Goal: Communication & Community: Share content

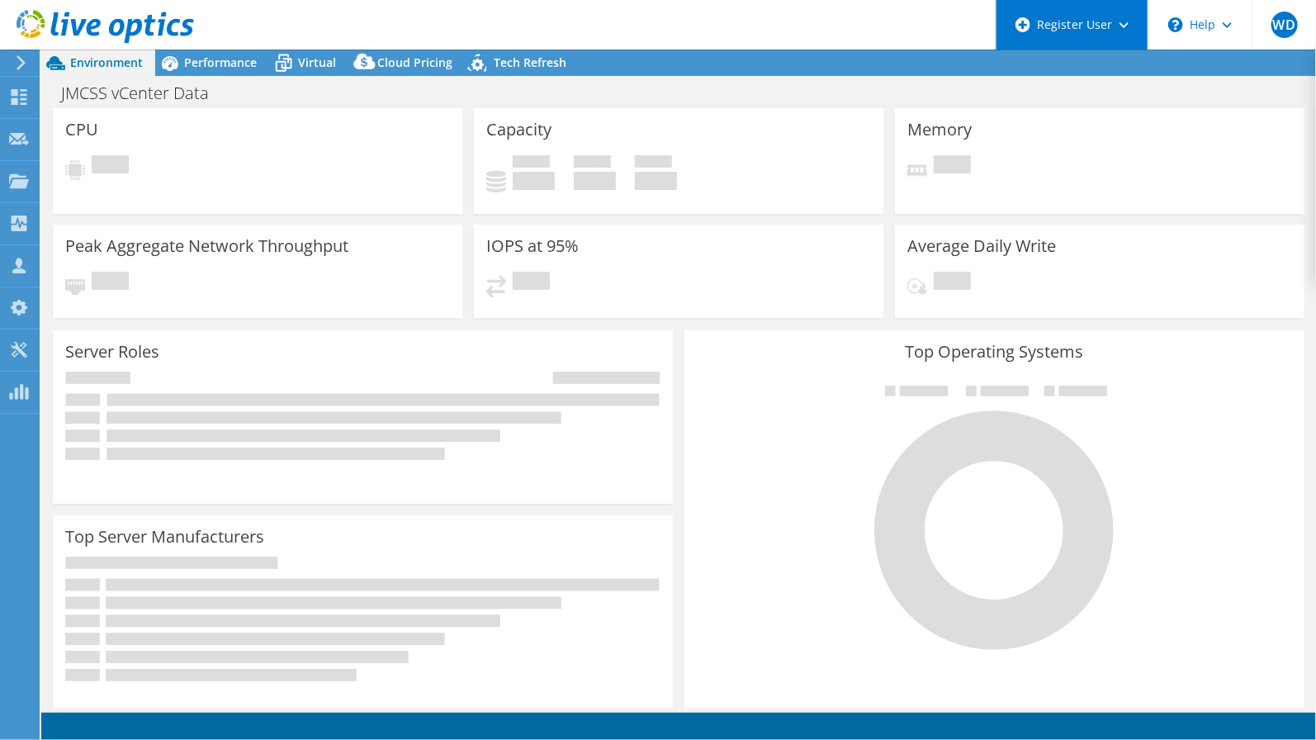
select select "USD"
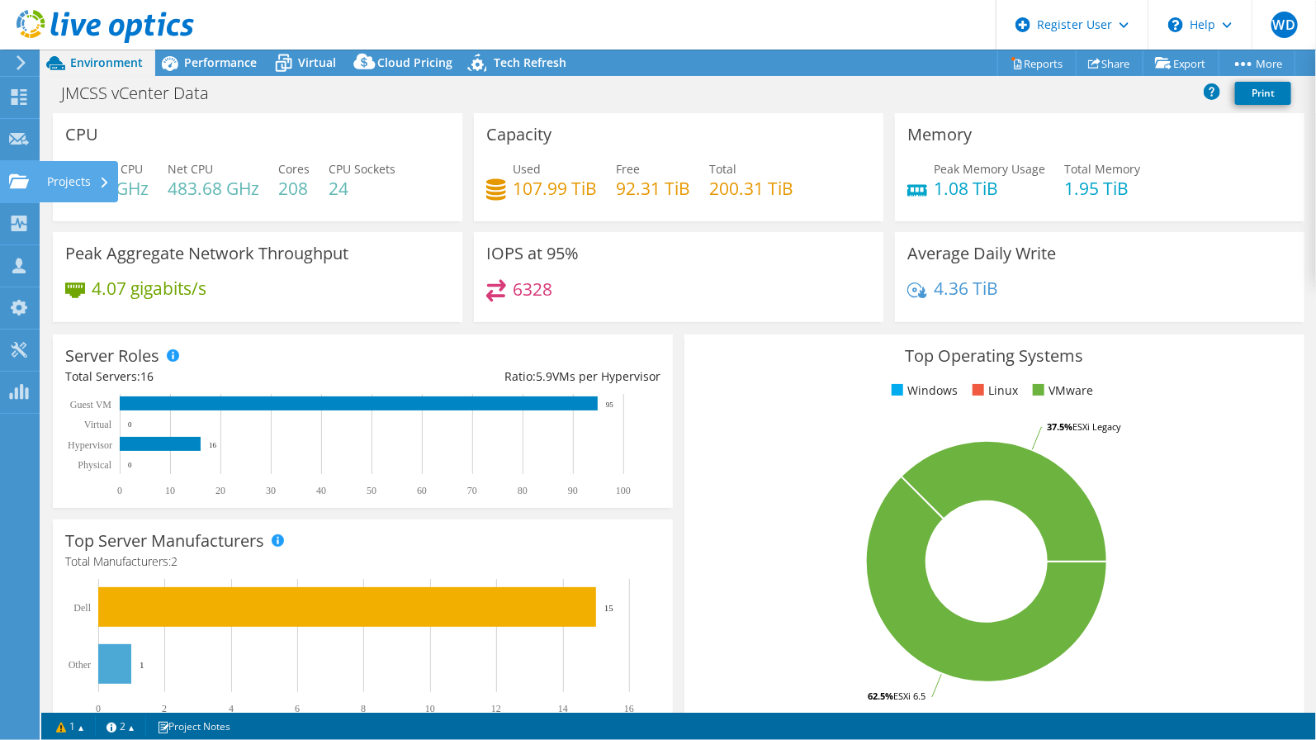
click at [17, 178] on icon at bounding box center [19, 181] width 20 height 16
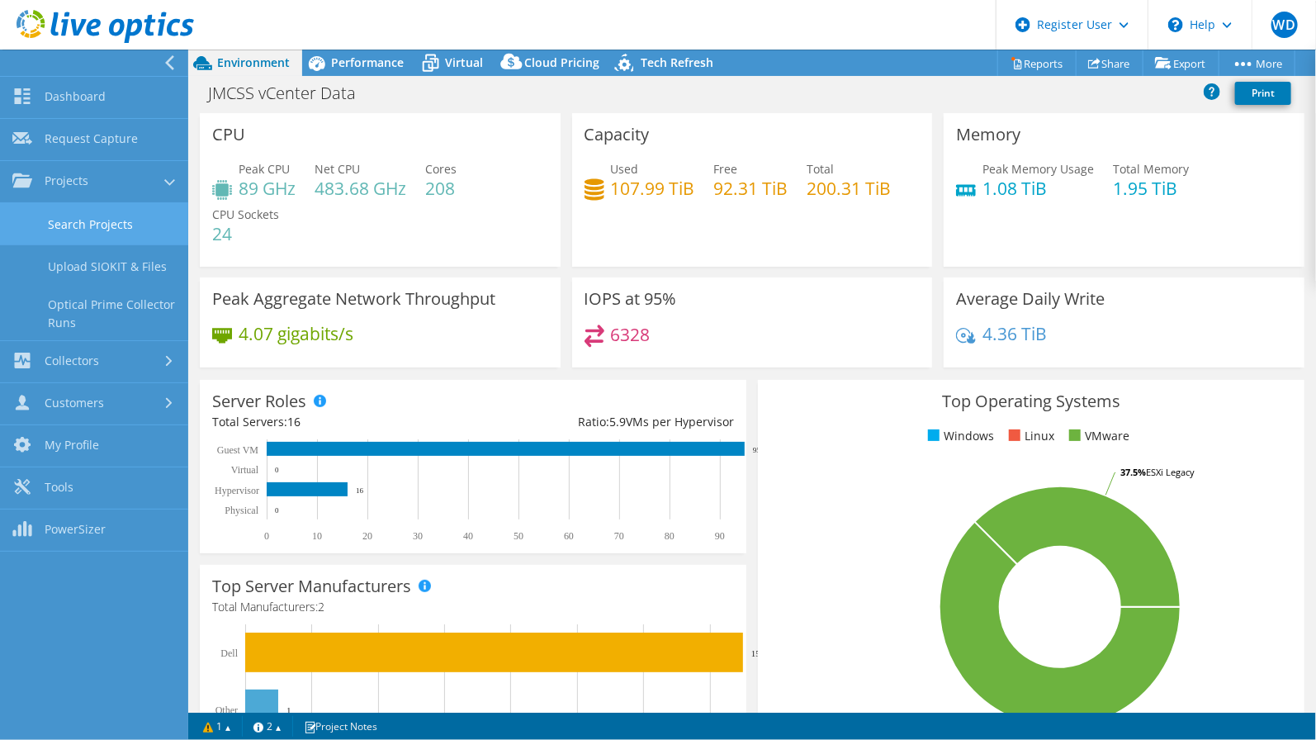
click at [41, 212] on link "Search Projects" at bounding box center [94, 224] width 188 height 42
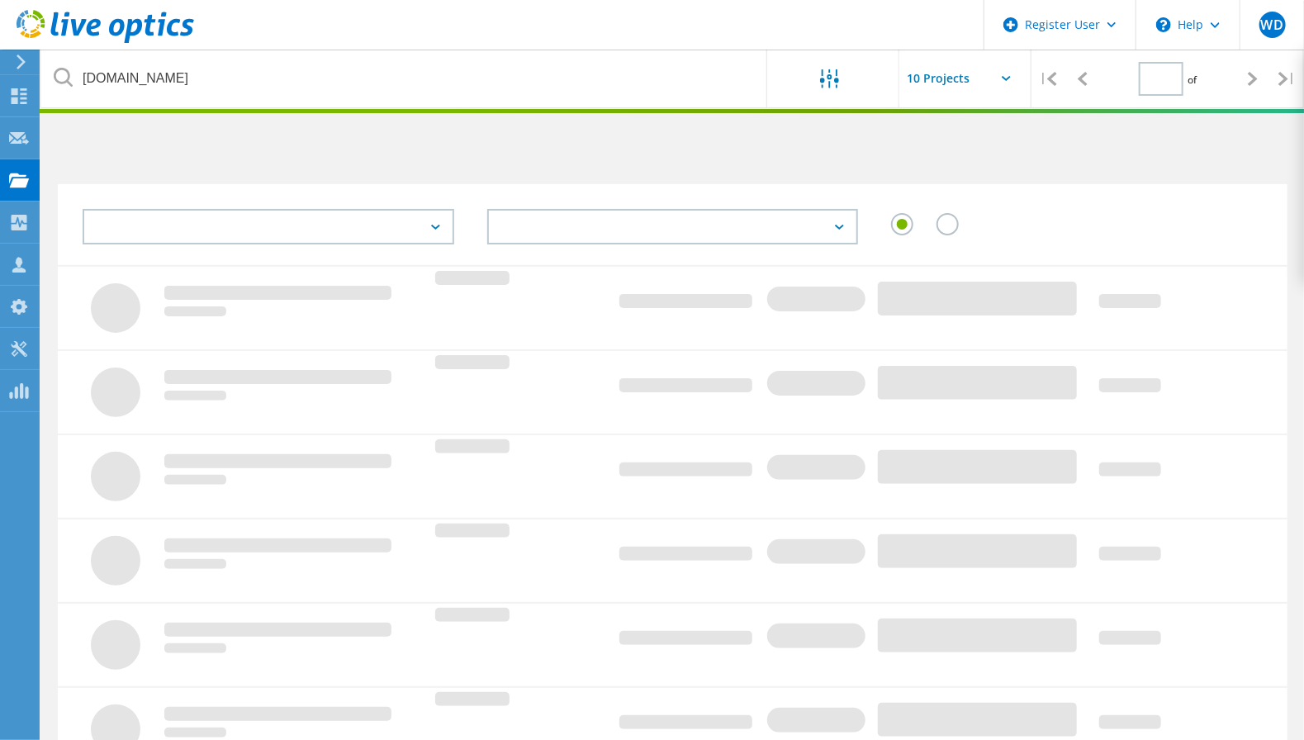
type input "1"
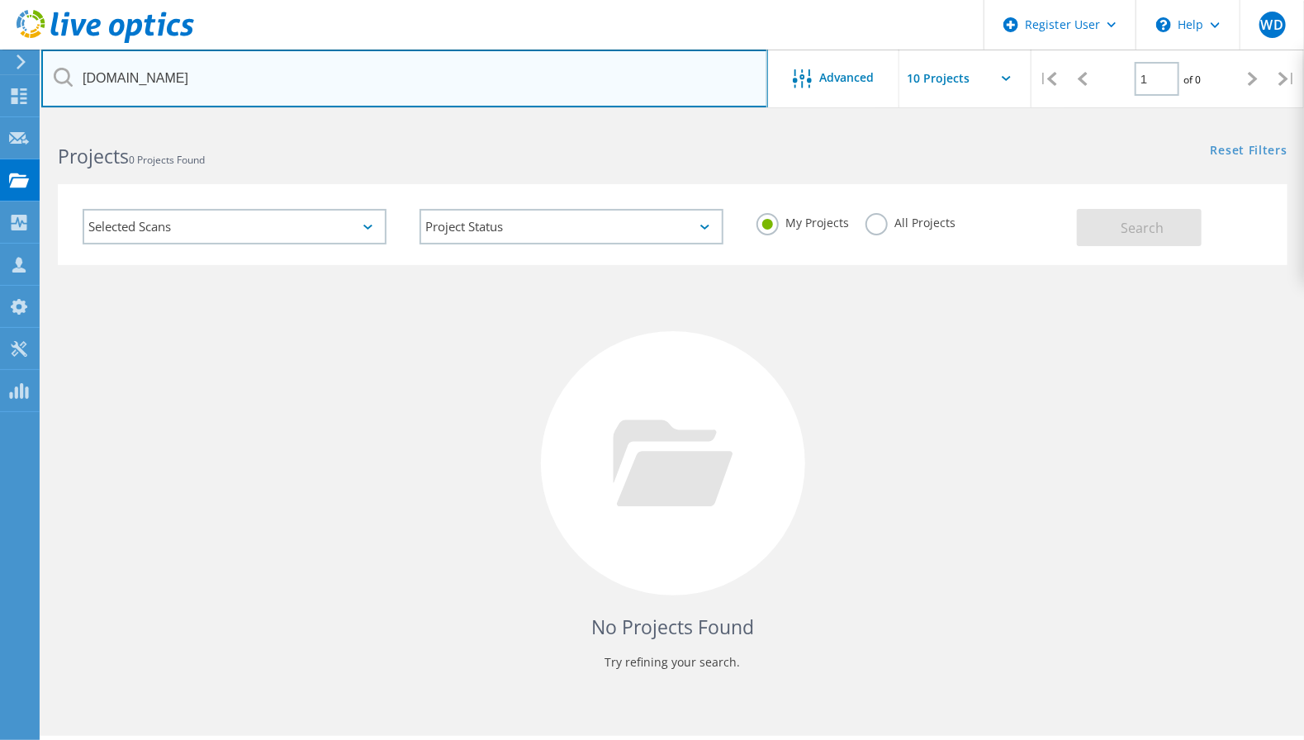
drag, startPoint x: 199, startPoint y: 82, endPoint x: 44, endPoint y: 78, distance: 155.3
click at [44, 78] on input "cry-rop.org" at bounding box center [404, 79] width 727 height 58
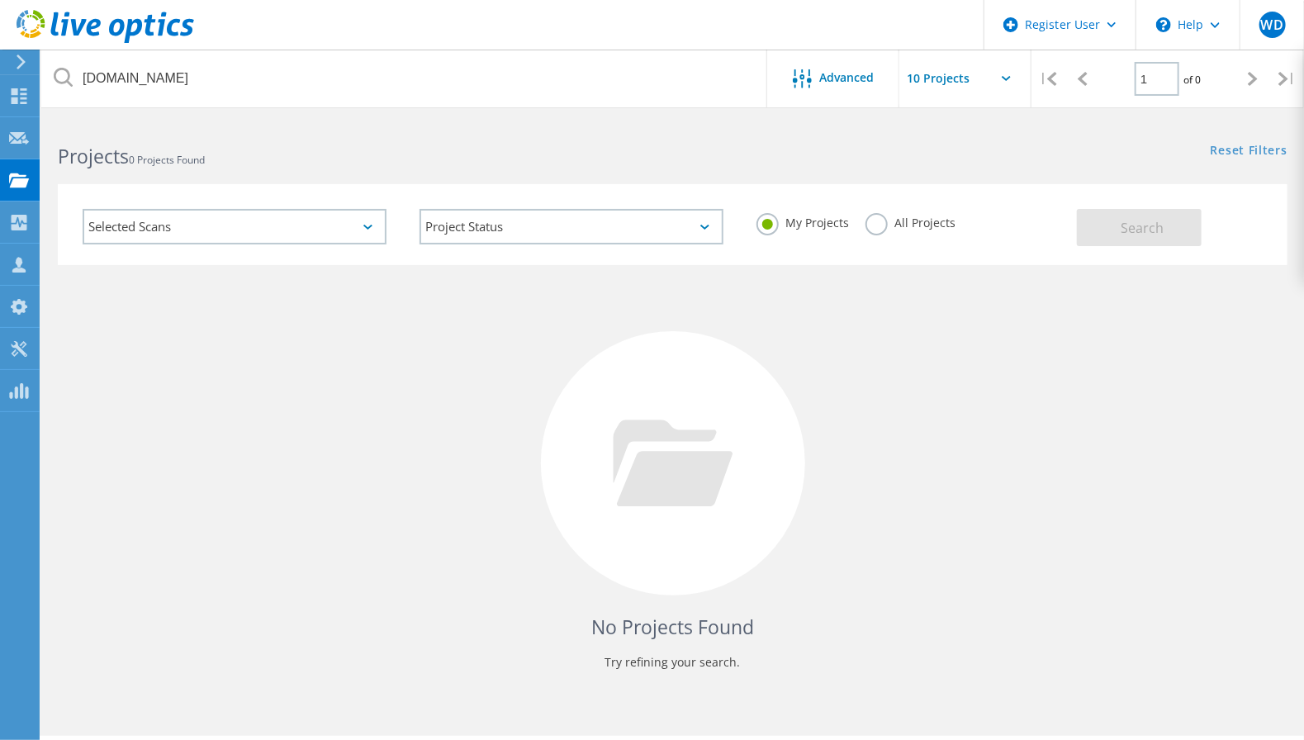
click at [301, 108] on html "Register User \n Help Explore Helpful Articles Contact Support WD Dell User Wil…" at bounding box center [652, 392] width 1304 height 785
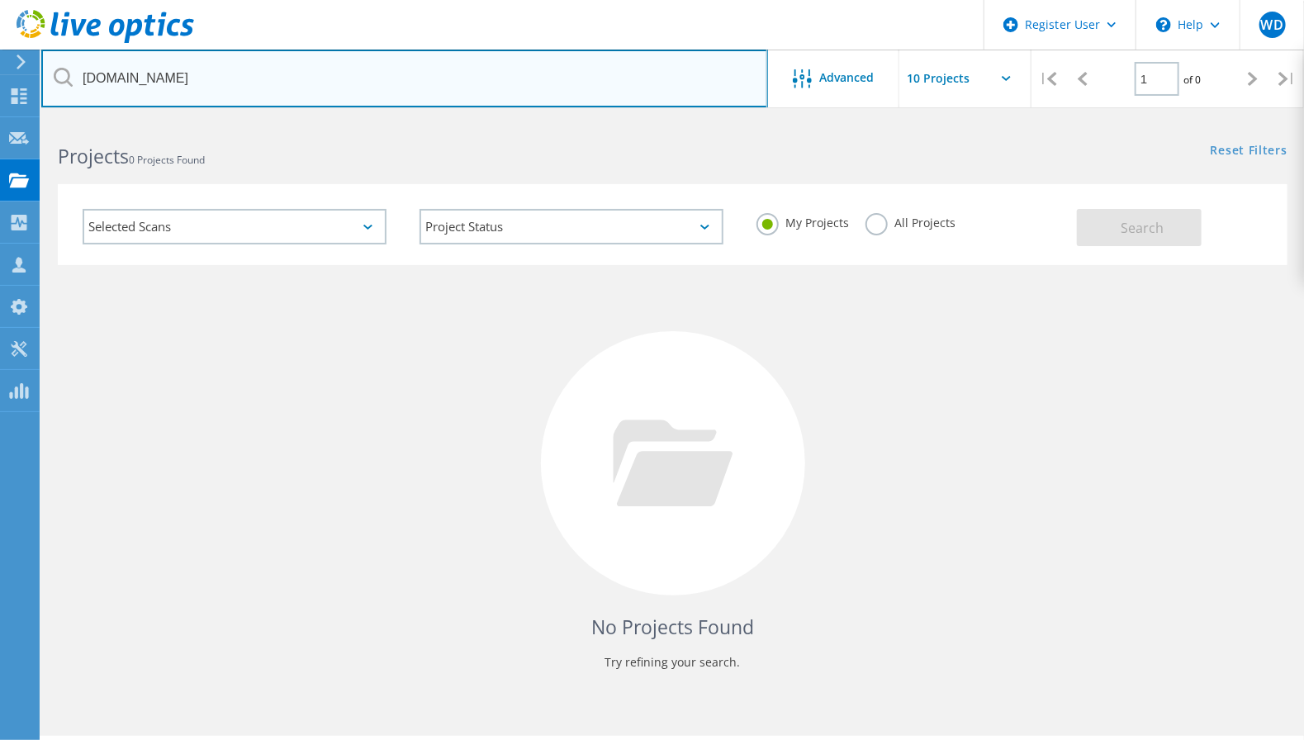
drag, startPoint x: 280, startPoint y: 88, endPoint x: 40, endPoint y: 86, distance: 240.3
click at [40, 86] on html "Register User \n Help Explore Helpful Articles Contact Support WD Dell User Wil…" at bounding box center [652, 392] width 1304 height 785
type input "madera.gov"
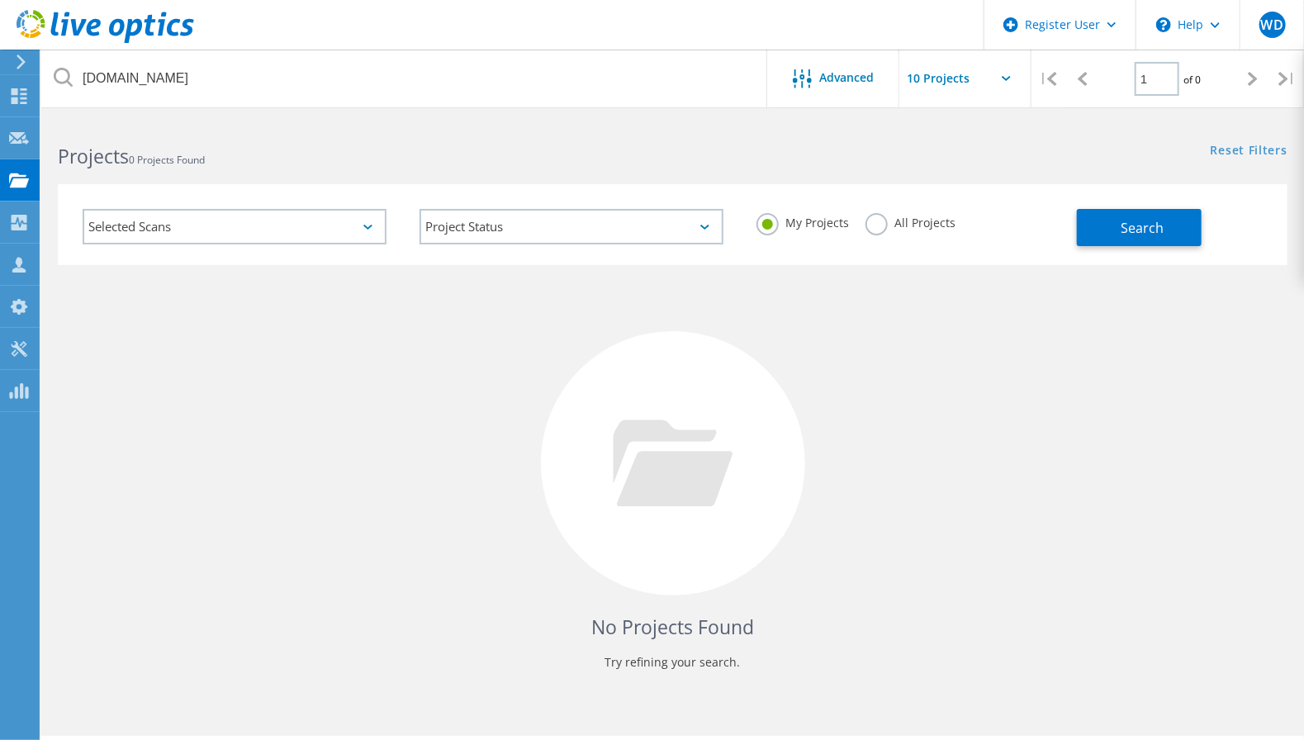
click at [956, 220] on div "My Projects All Projects" at bounding box center [908, 222] width 337 height 61
click at [940, 223] on label "All Projects" at bounding box center [910, 221] width 90 height 16
click at [0, 0] on input "All Projects" at bounding box center [0, 0] width 0 height 0
click at [1104, 222] on button "Search" at bounding box center [1139, 227] width 125 height 37
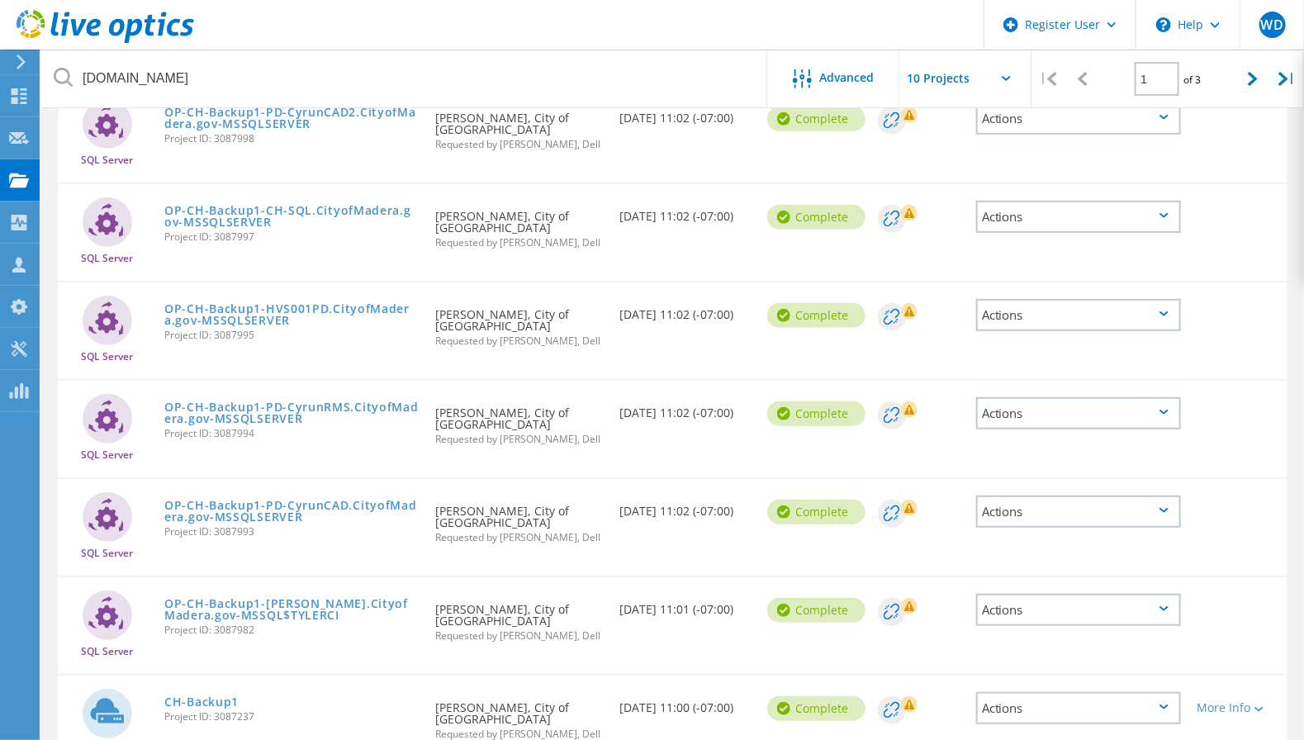
scroll to position [329, 0]
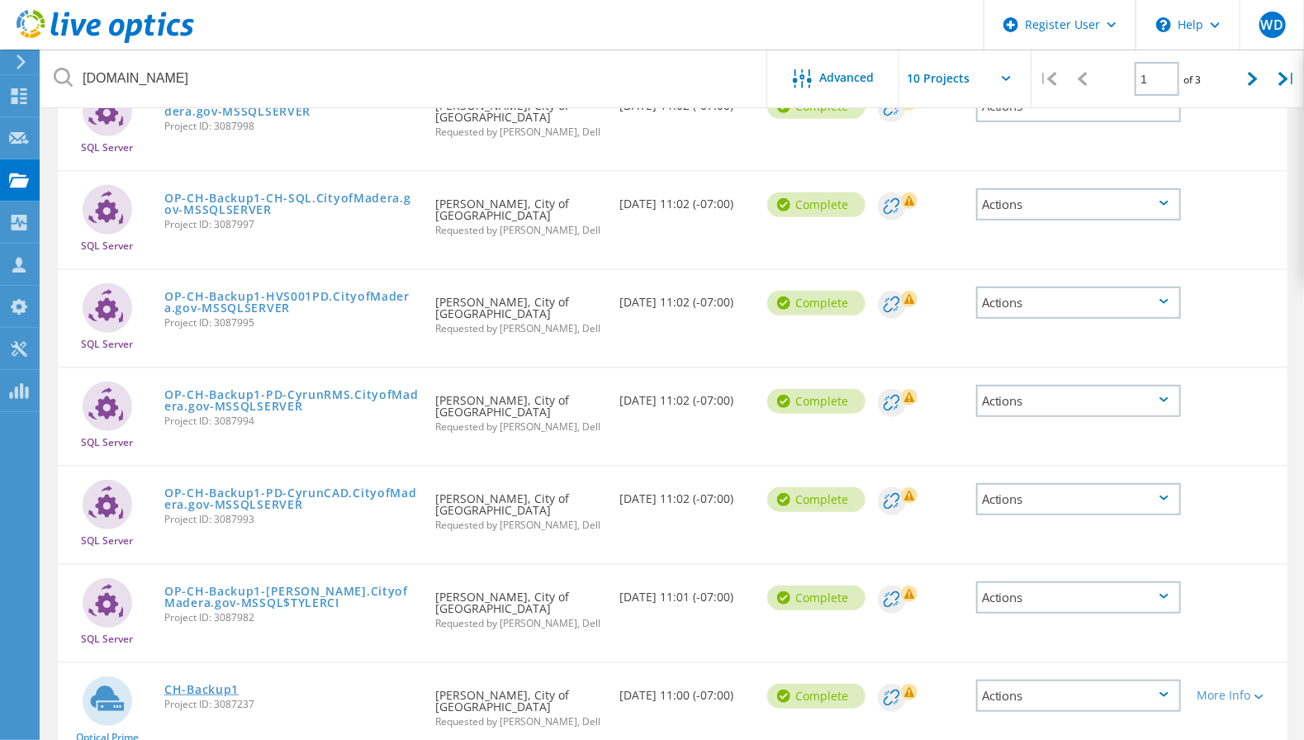
click at [201, 684] on link "CH-Backup1" at bounding box center [201, 690] width 74 height 12
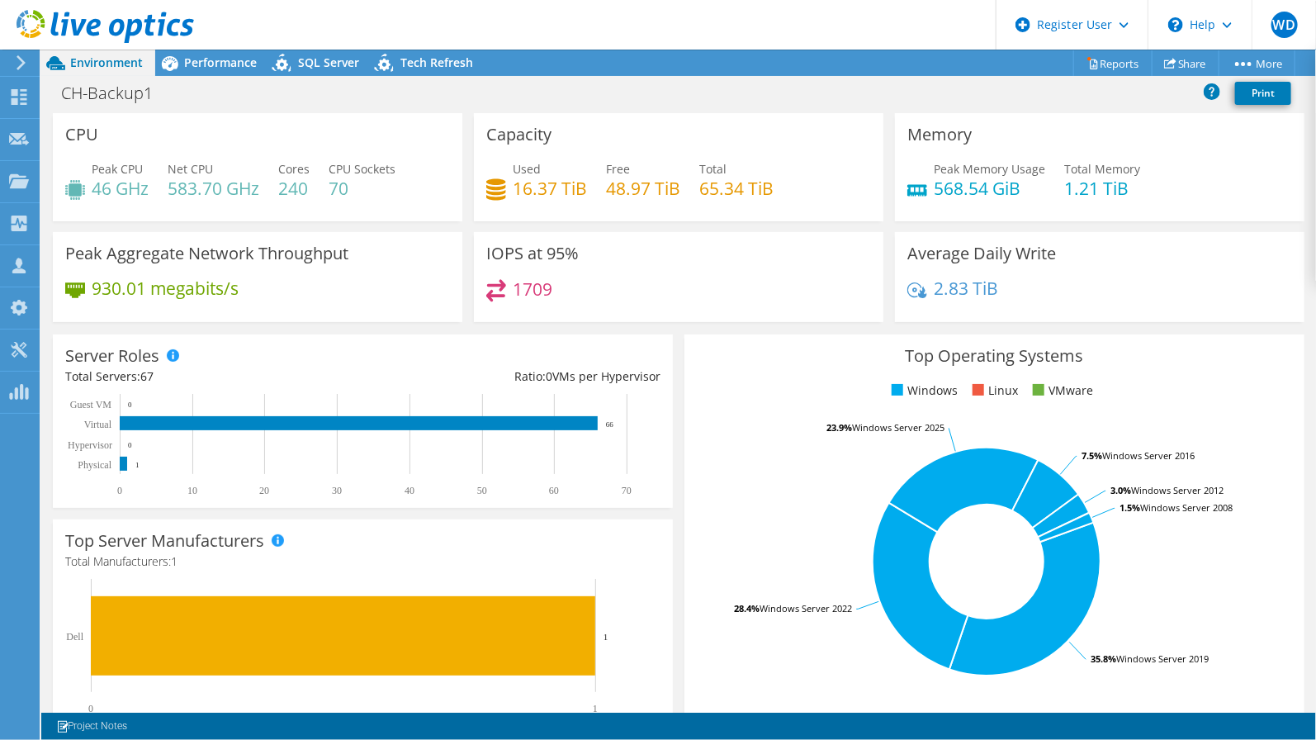
click at [680, 93] on div "CH-Backup1 Print" at bounding box center [678, 93] width 1275 height 31
click at [468, 322] on div "IOPS at 95% 1709" at bounding box center [678, 282] width 421 height 101
click at [877, 227] on div "Capacity Used 16.37 TiB Free 48.97 TiB Total 65.34 TiB" at bounding box center [678, 172] width 421 height 119
click at [876, 104] on div "CH-Backup1 Print" at bounding box center [678, 93] width 1275 height 31
click at [1182, 59] on link "Share" at bounding box center [1186, 63] width 68 height 26
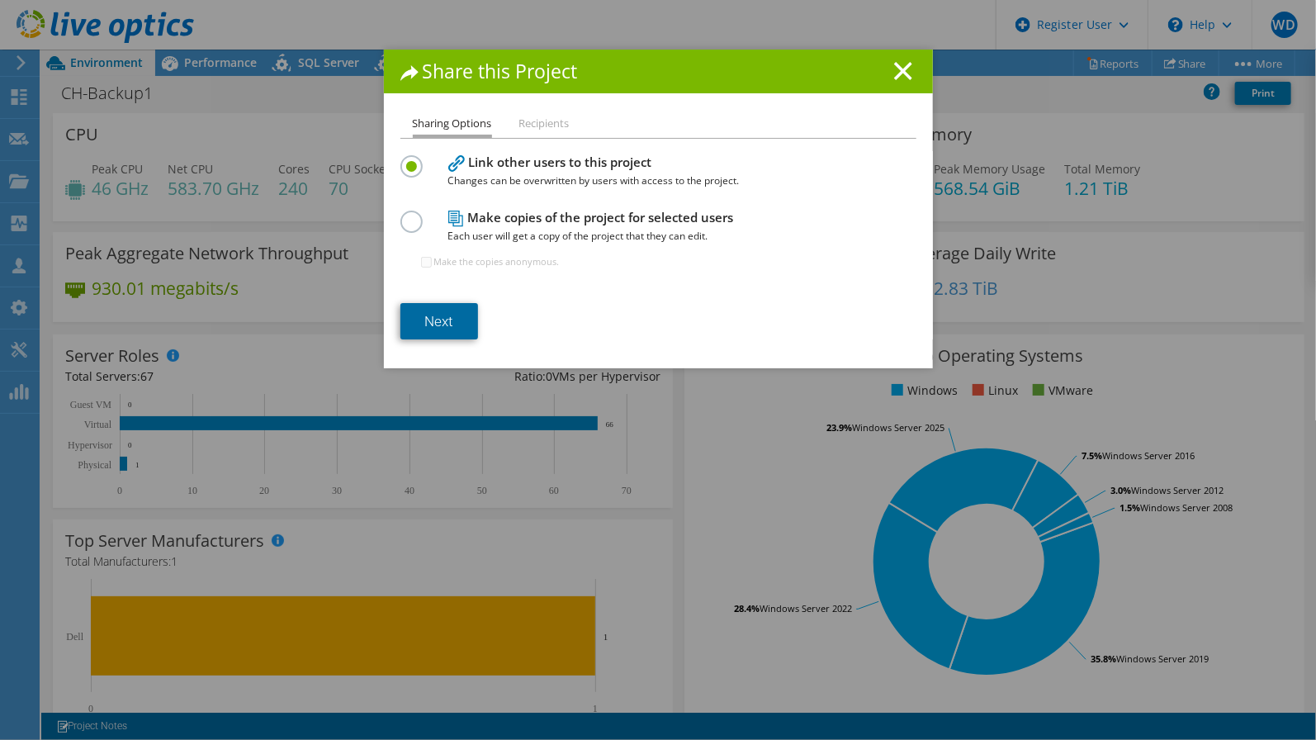
click at [446, 309] on link "Next" at bounding box center [439, 321] width 78 height 36
click at [0, 0] on img at bounding box center [0, 0] width 0 height 0
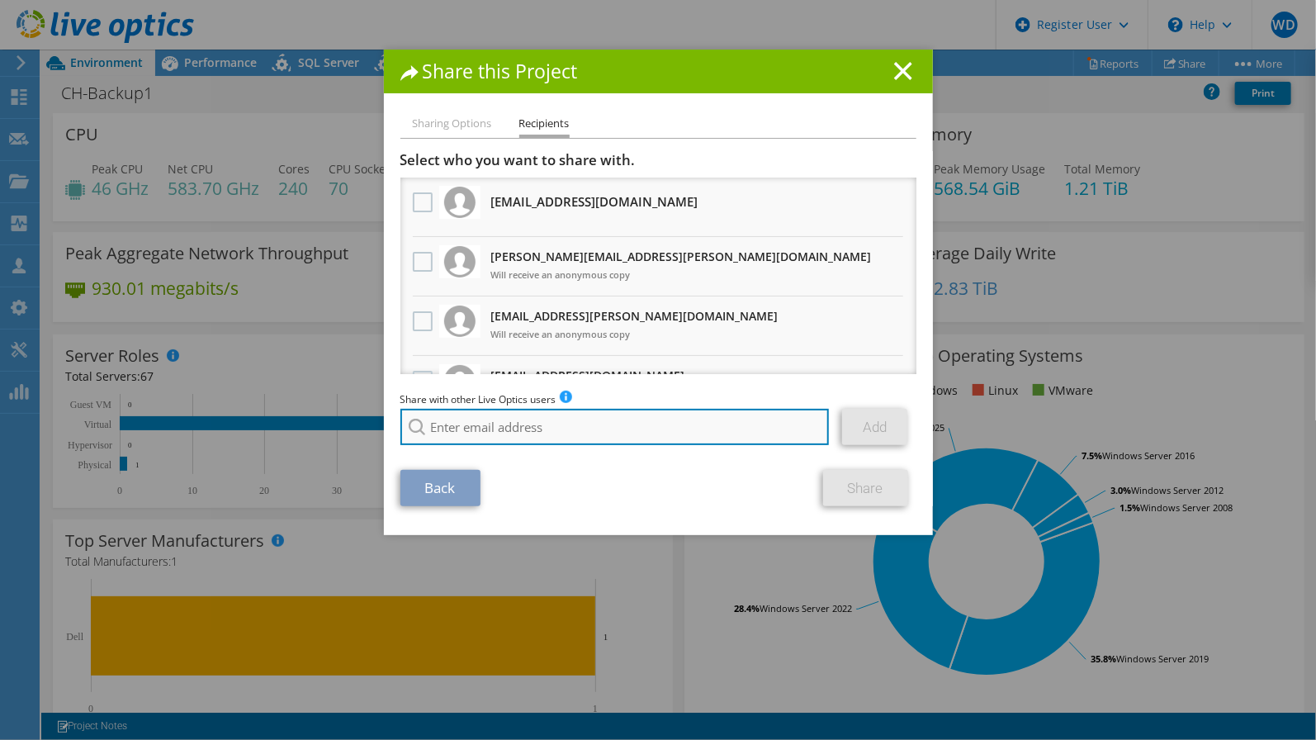
click at [517, 417] on input "search" at bounding box center [614, 427] width 429 height 36
click at [598, 429] on input "search" at bounding box center [614, 427] width 429 height 36
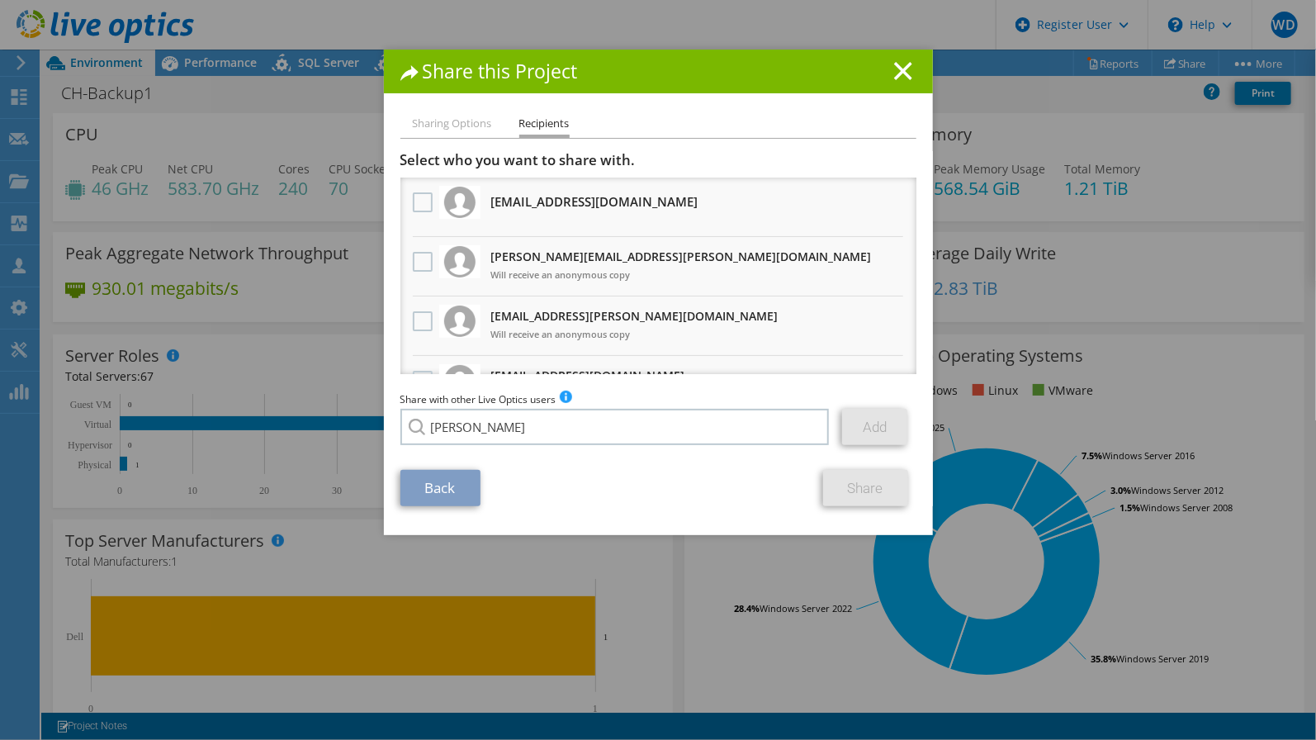
click at [562, 448] on li "amihalsky@redesign-group.com" at bounding box center [495, 439] width 190 height 20
type input "amihalsky@redesign-group.com"
click at [869, 430] on link "Add" at bounding box center [874, 427] width 65 height 36
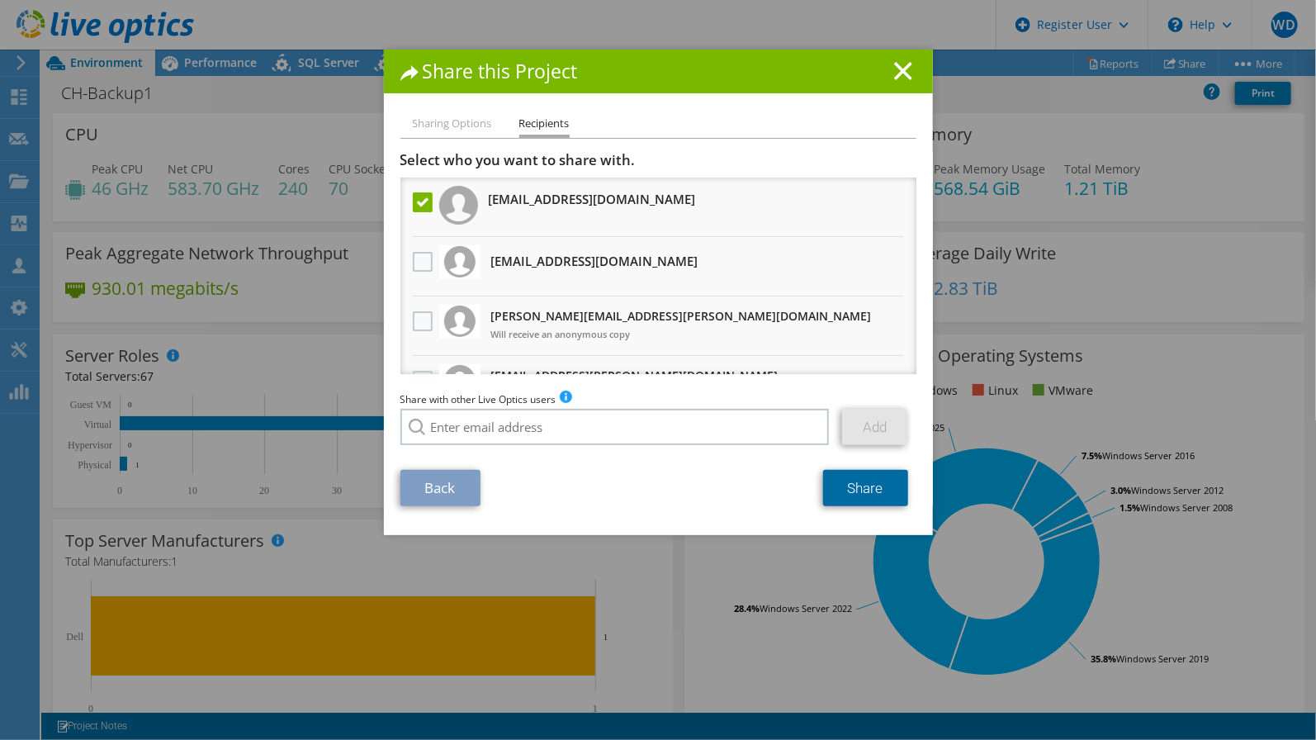
click at [873, 480] on link "Share" at bounding box center [865, 488] width 85 height 36
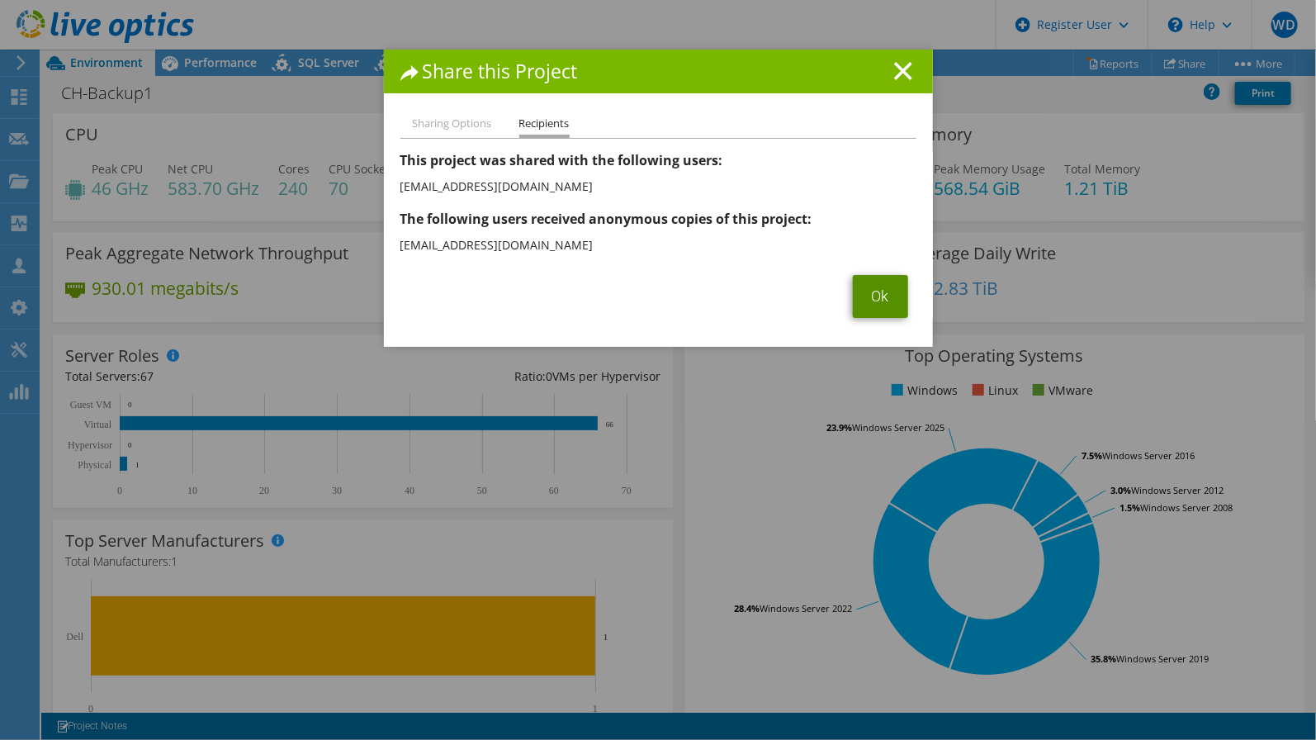
click at [874, 285] on link "Ok" at bounding box center [880, 296] width 55 height 43
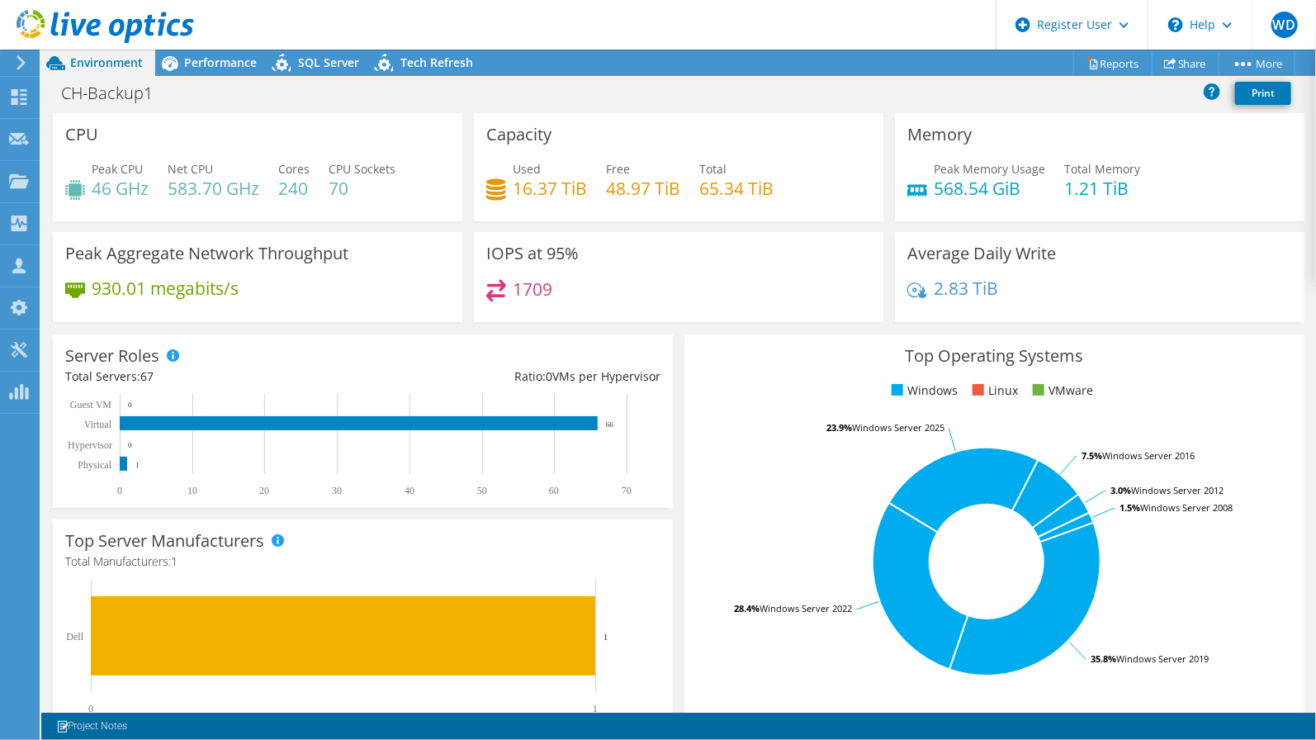
click at [462, 216] on div "CPU Peak CPU 46 GHz Net CPU 583.70 GHz Cores 240 CPU Sockets 70" at bounding box center [257, 167] width 421 height 108
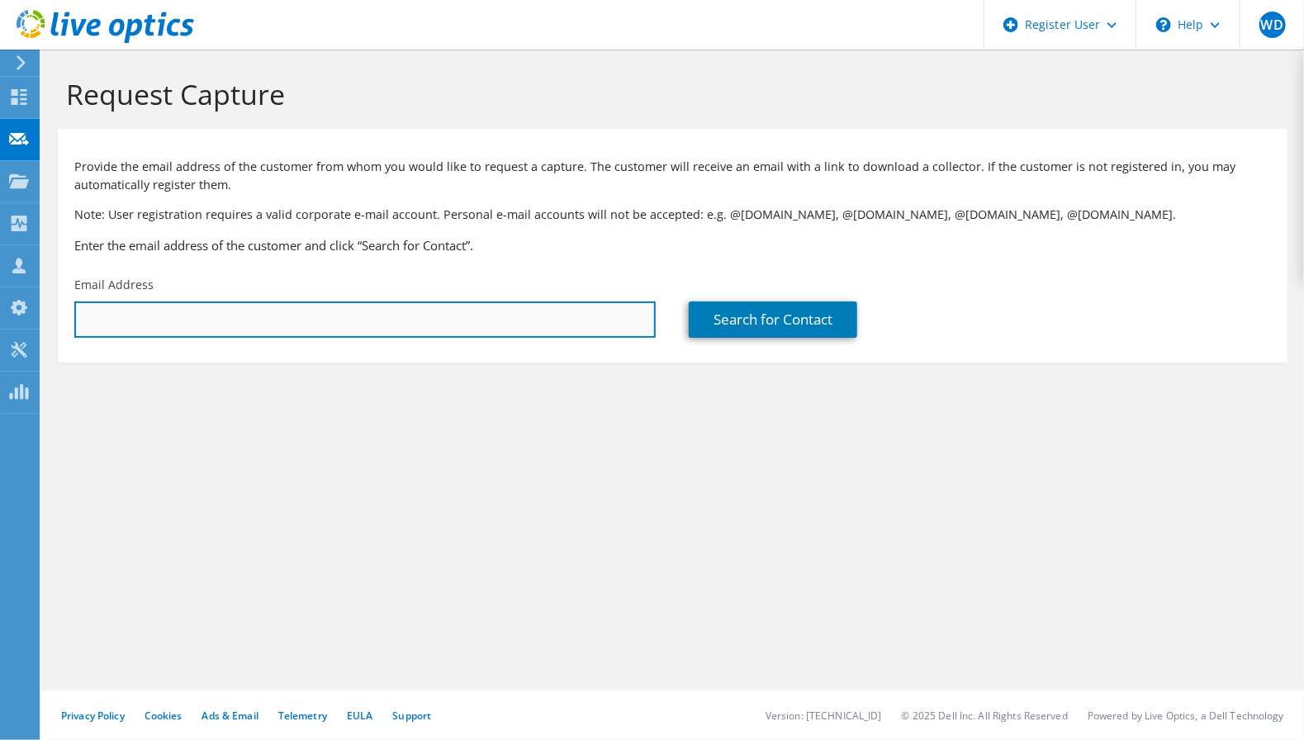
click at [179, 320] on input "text" at bounding box center [364, 319] width 581 height 36
click at [393, 325] on input "text" at bounding box center [364, 319] width 581 height 36
paste input "aramos@getunwired.com"
type input "aramos@getunwired.com"
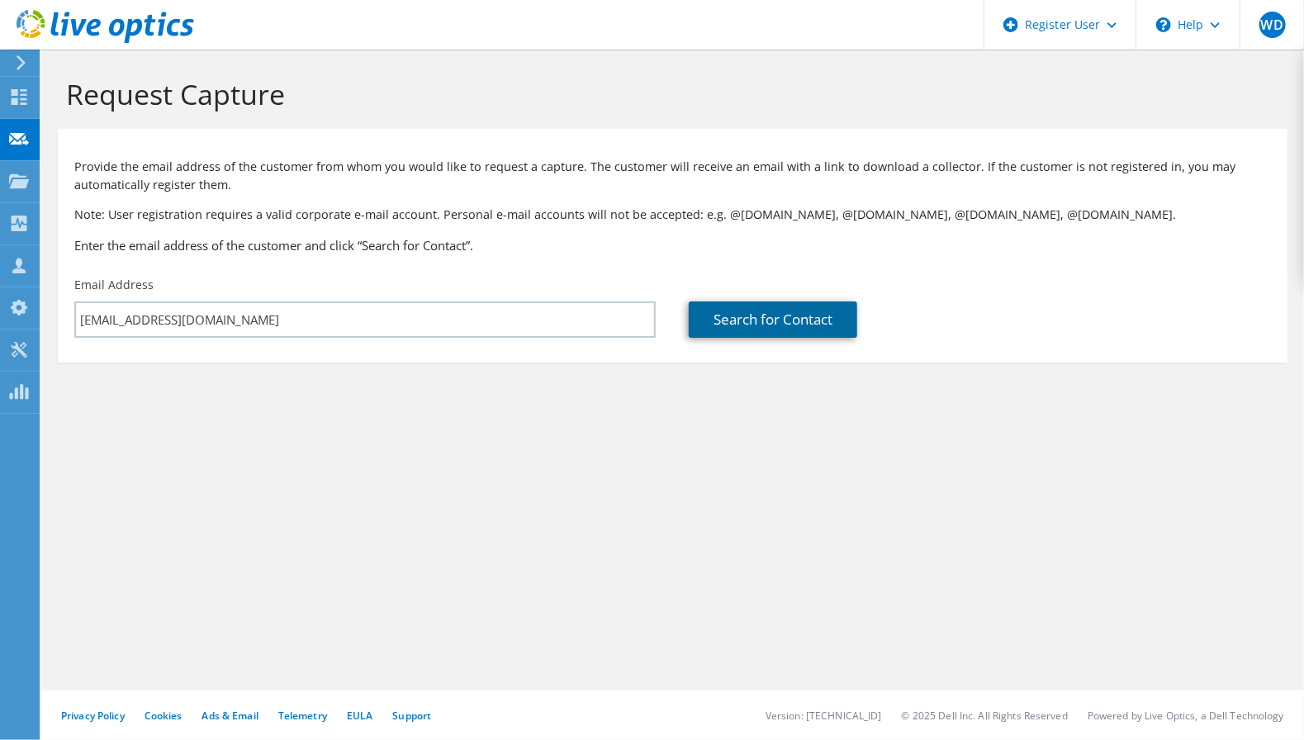
click at [803, 334] on link "Search for Contact" at bounding box center [773, 319] width 168 height 36
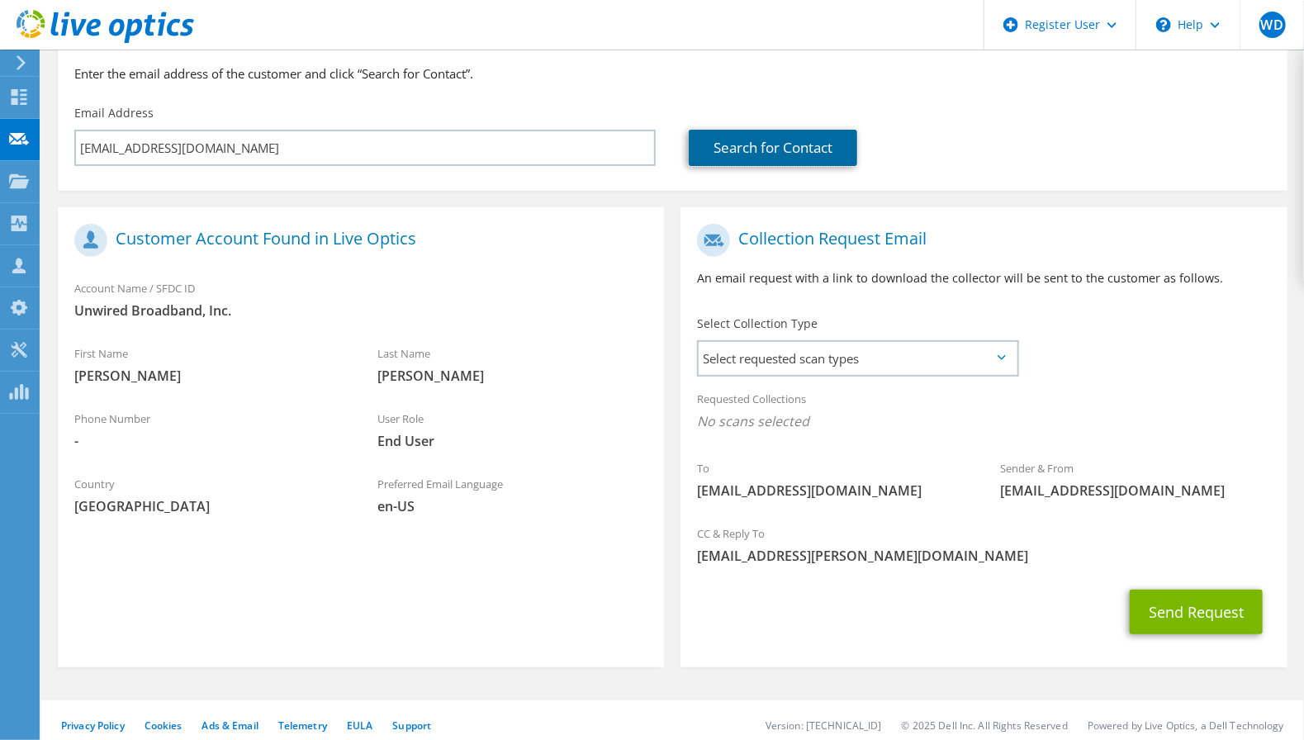
scroll to position [181, 0]
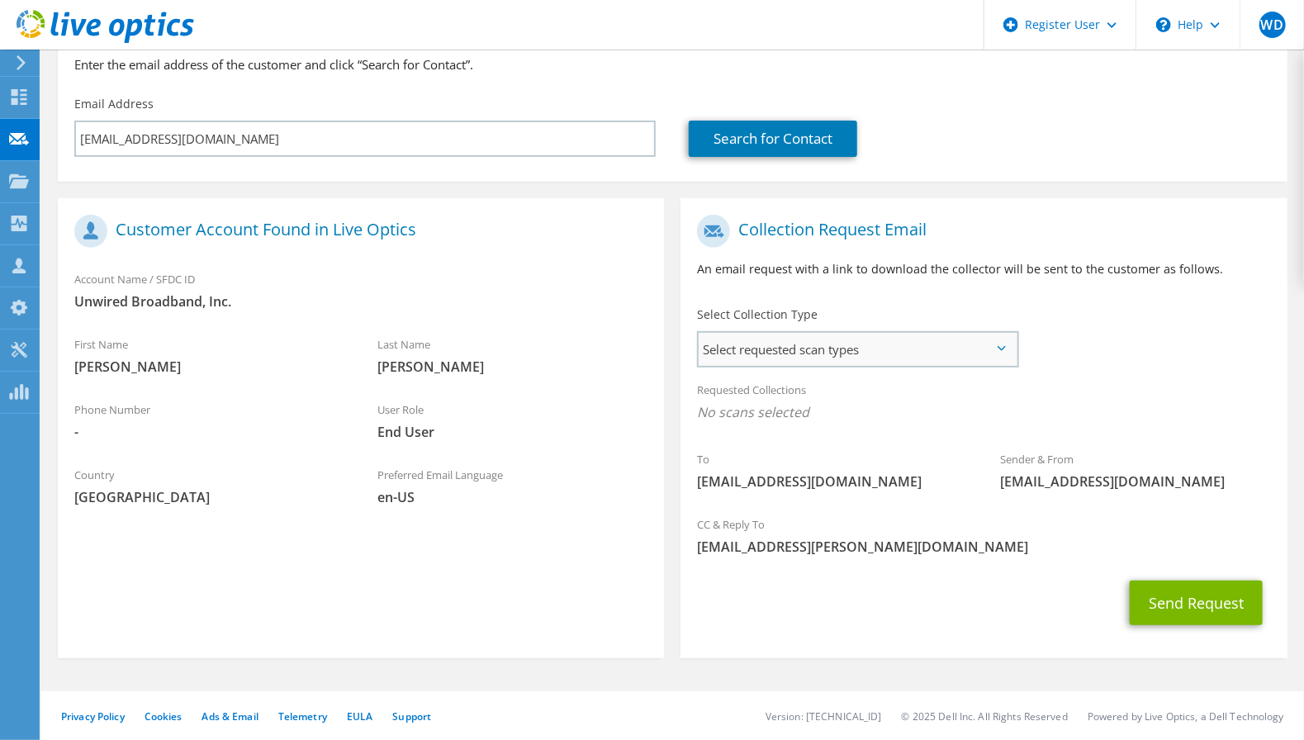
click at [791, 358] on span "Select requested scan types" at bounding box center [858, 349] width 318 height 33
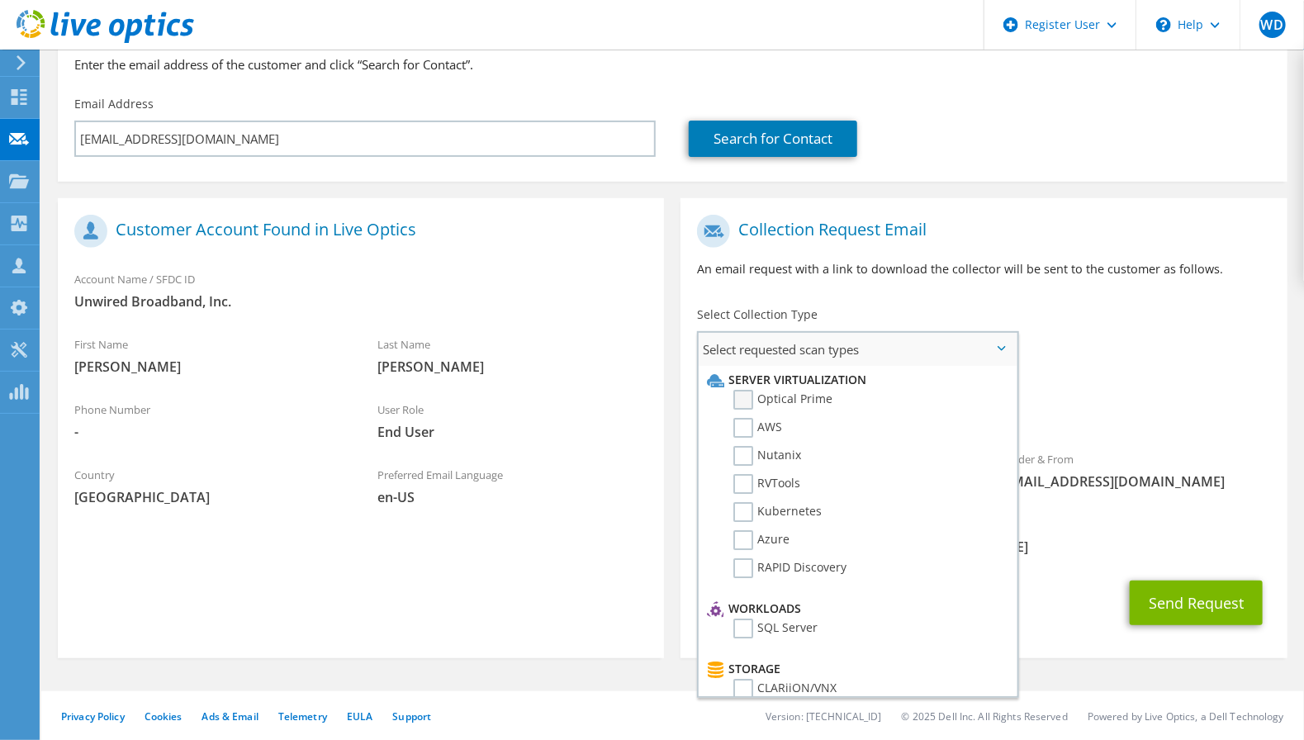
click at [766, 390] on label "Optical Prime" at bounding box center [782, 400] width 99 height 20
click at [0, 0] on input "Optical Prime" at bounding box center [0, 0] width 0 height 0
drag, startPoint x: 1100, startPoint y: 400, endPoint x: 1105, endPoint y: 427, distance: 27.7
click at [1101, 400] on div "Requested Collections No scans selected Optical Prime" at bounding box center [983, 405] width 606 height 66
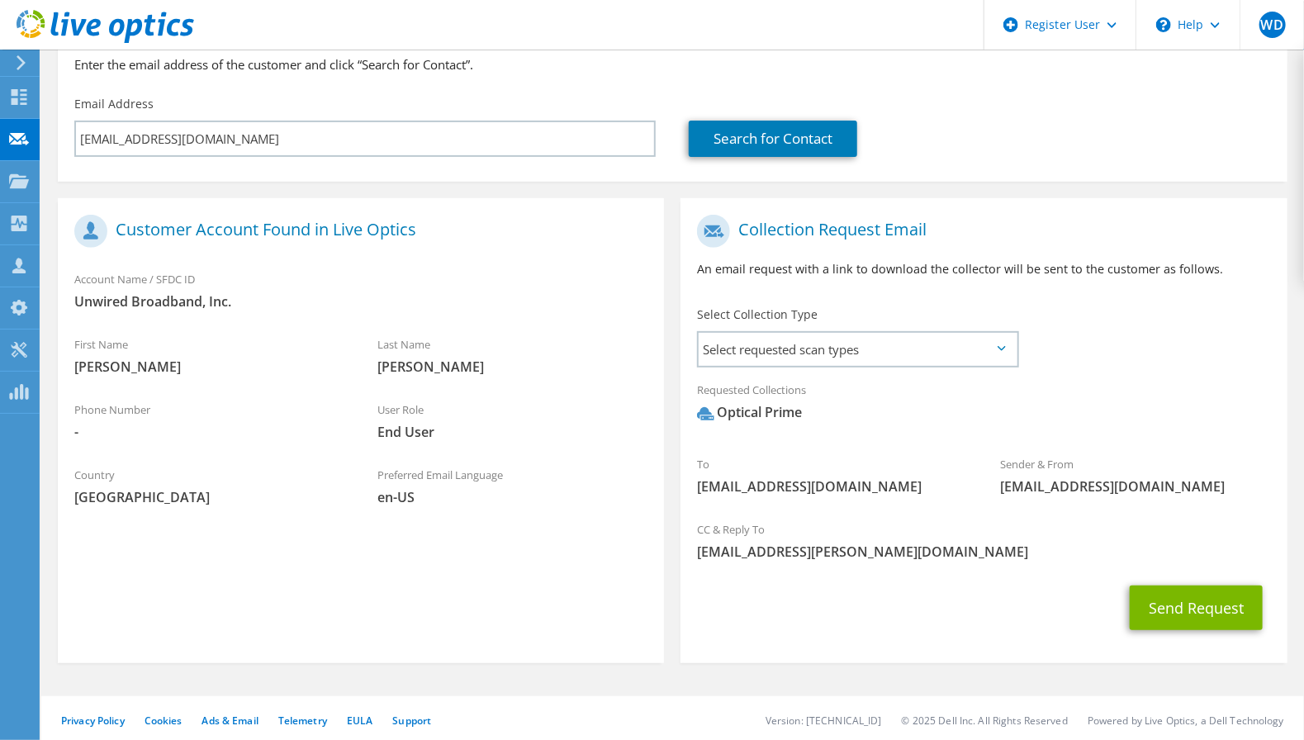
click at [1177, 580] on div "Send Request" at bounding box center [983, 607] width 606 height 61
click at [1187, 596] on button "Send Request" at bounding box center [1196, 607] width 133 height 45
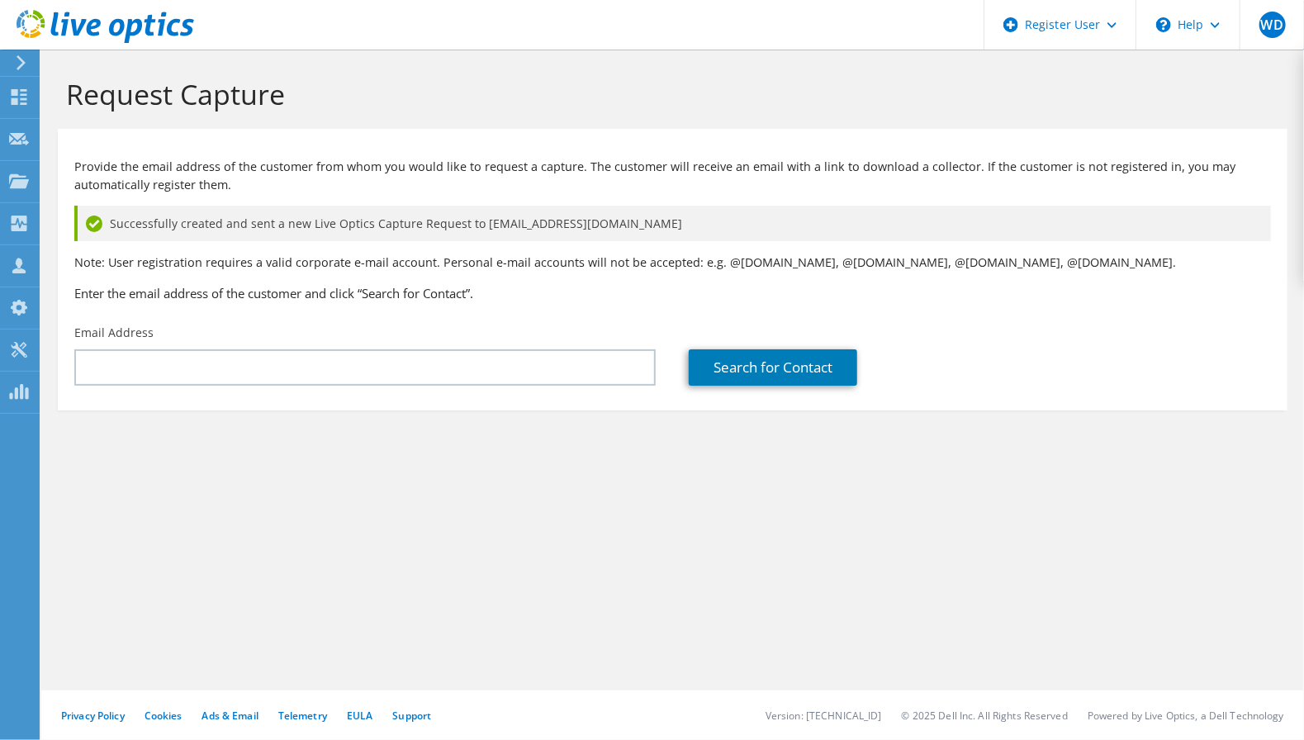
click at [1135, 110] on h1 "Request Capture" at bounding box center [668, 94] width 1205 height 35
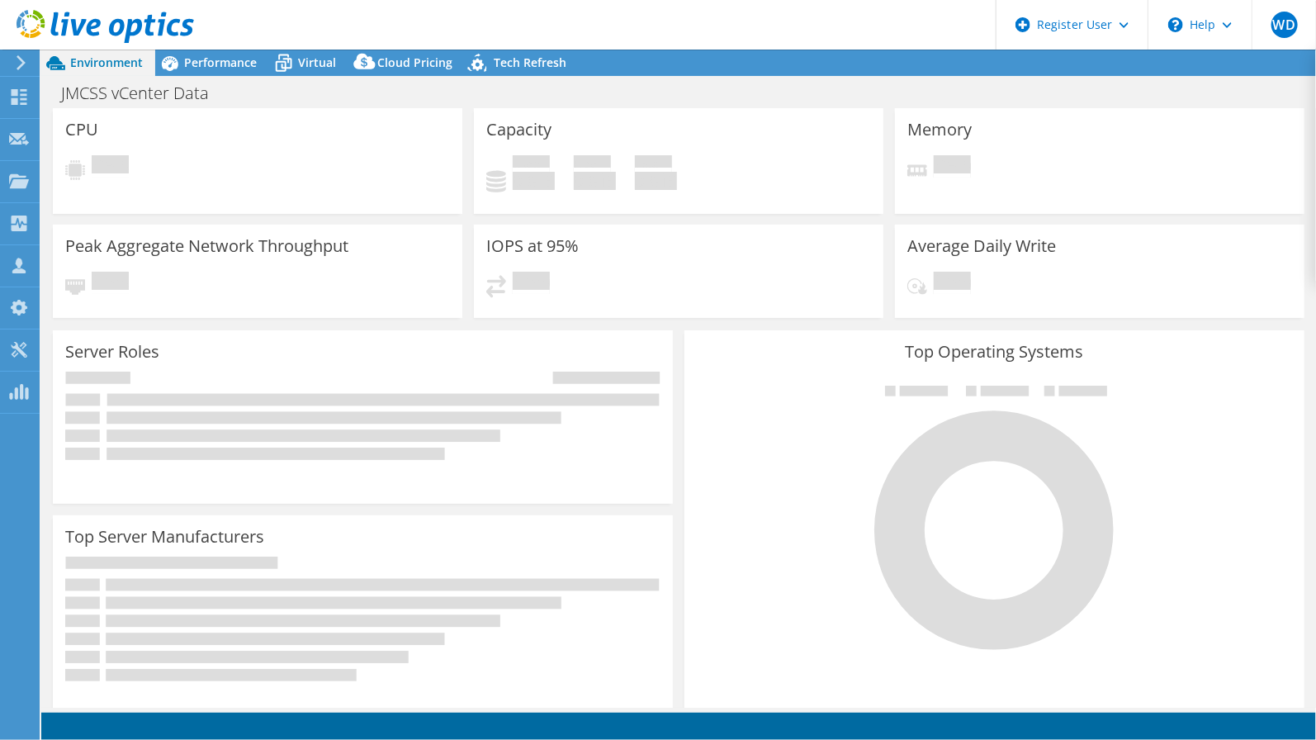
select select "USD"
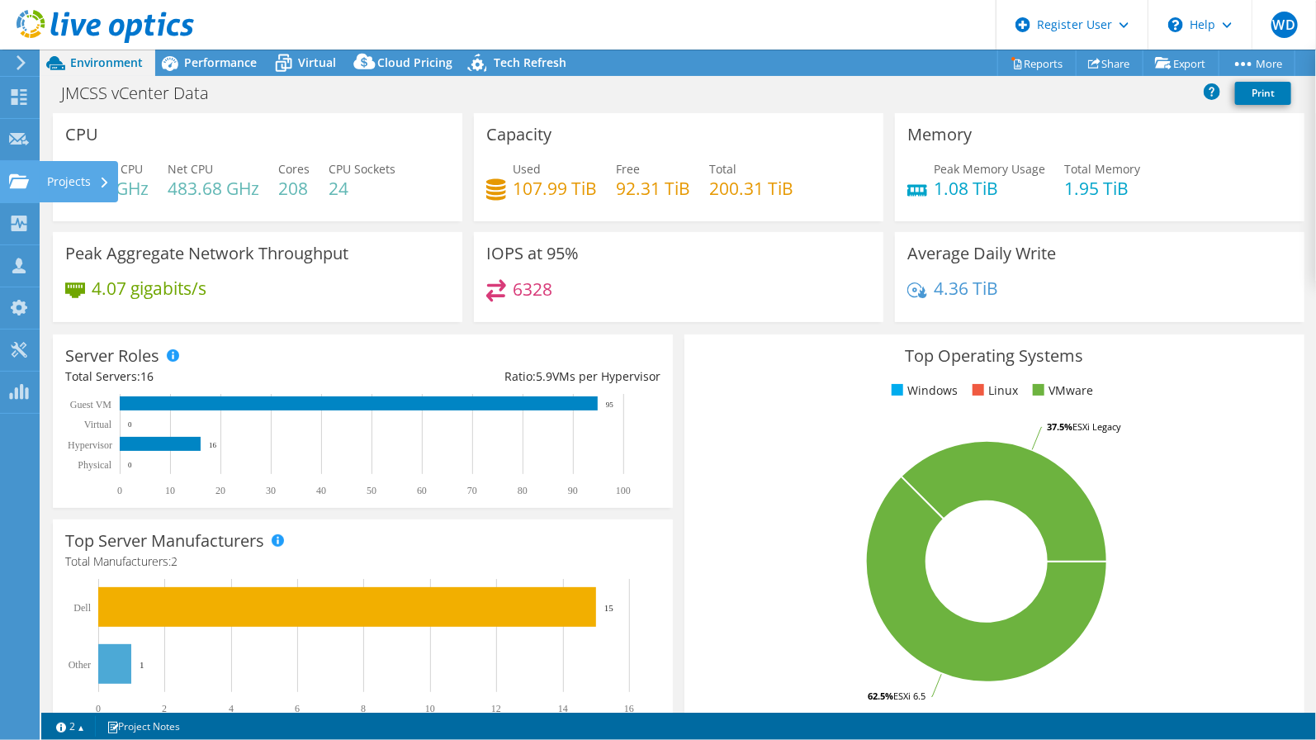
click at [28, 173] on icon at bounding box center [19, 181] width 20 height 16
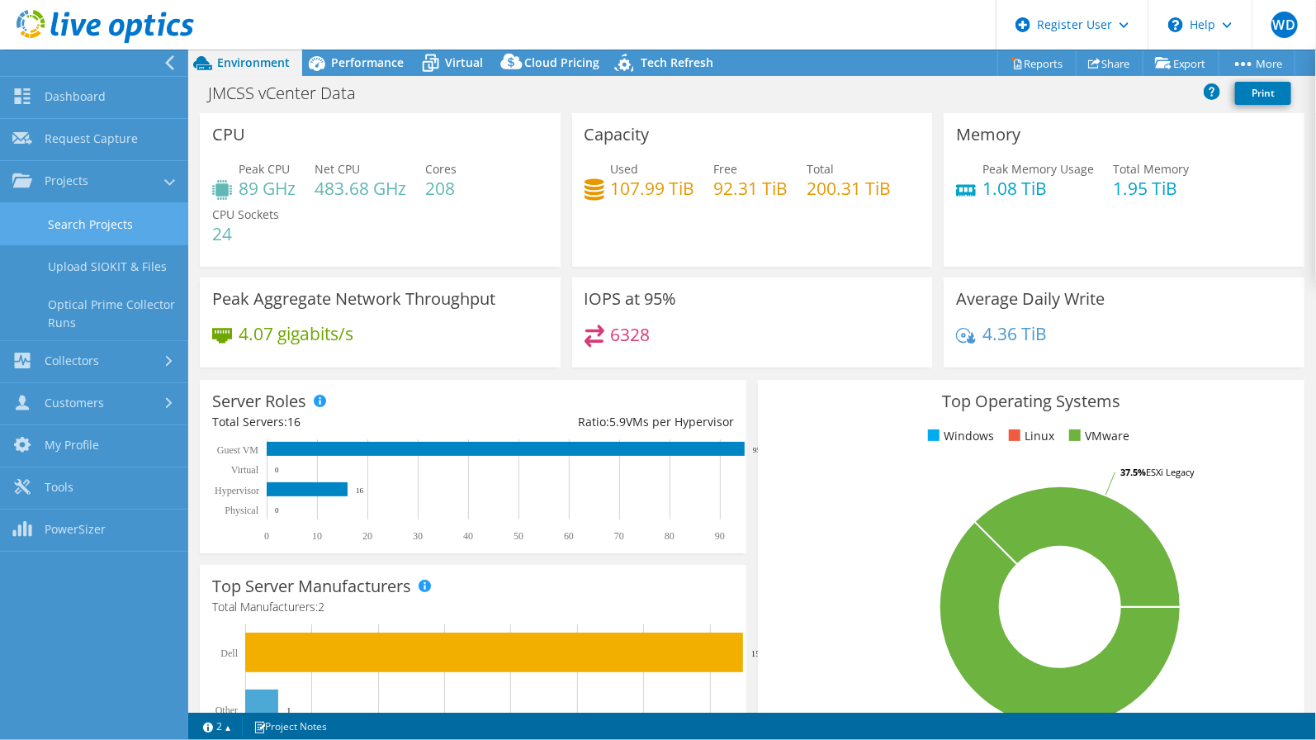
click at [43, 210] on link "Search Projects" at bounding box center [94, 224] width 188 height 42
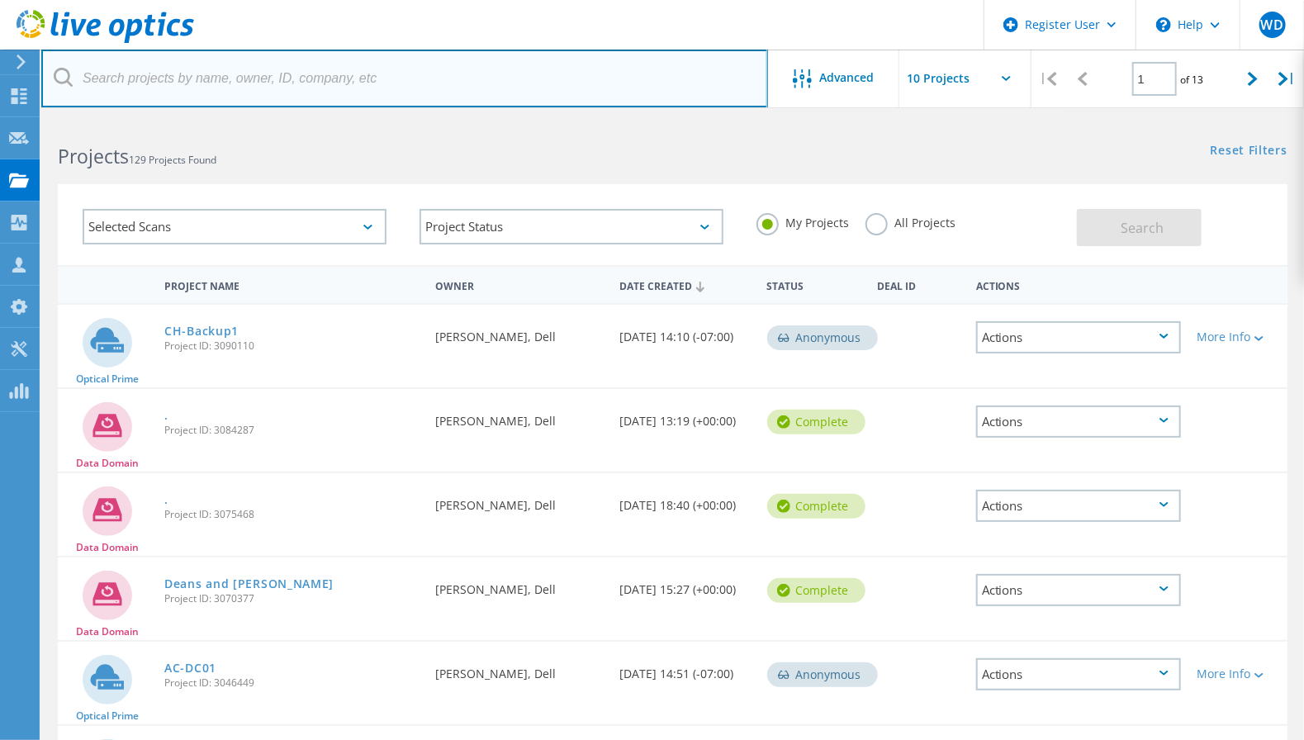
click at [519, 83] on input "text" at bounding box center [404, 79] width 727 height 58
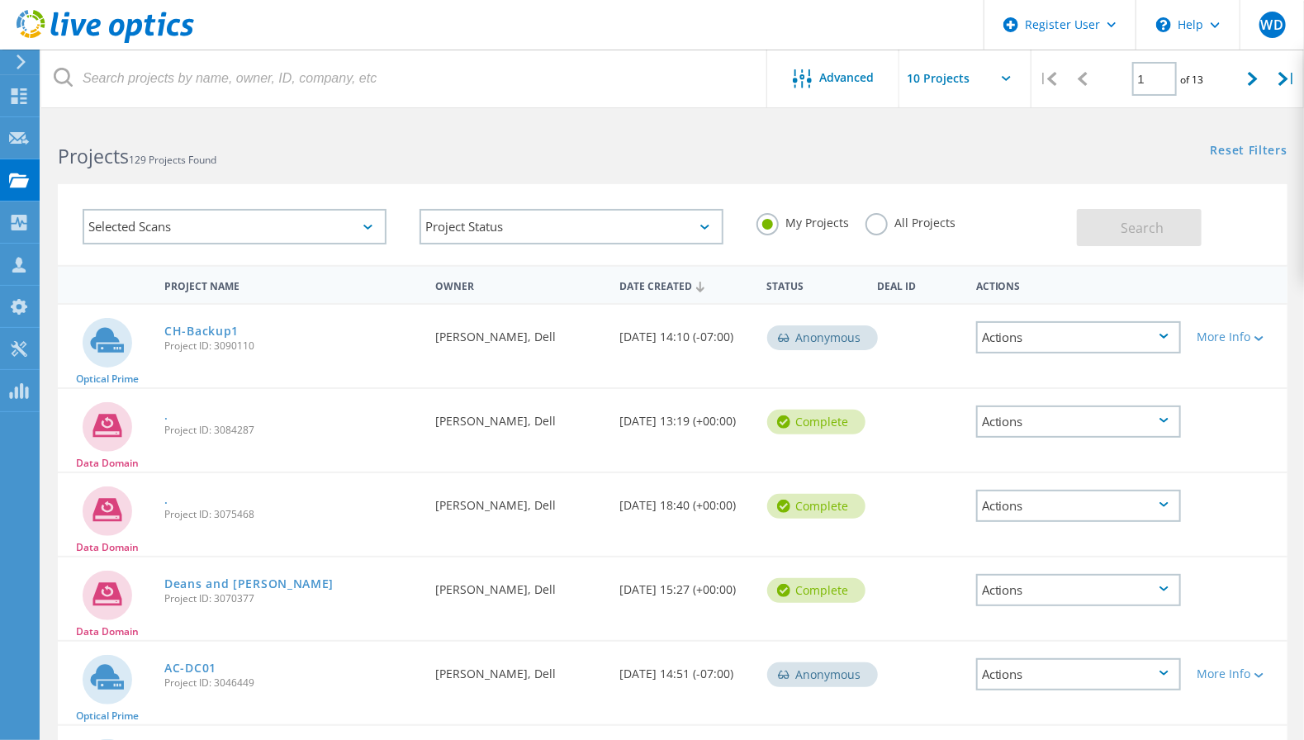
click at [493, 165] on h2 "Projects 129 Projects Found" at bounding box center [357, 156] width 598 height 27
click at [204, 330] on link "CH-Backup1" at bounding box center [201, 331] width 74 height 12
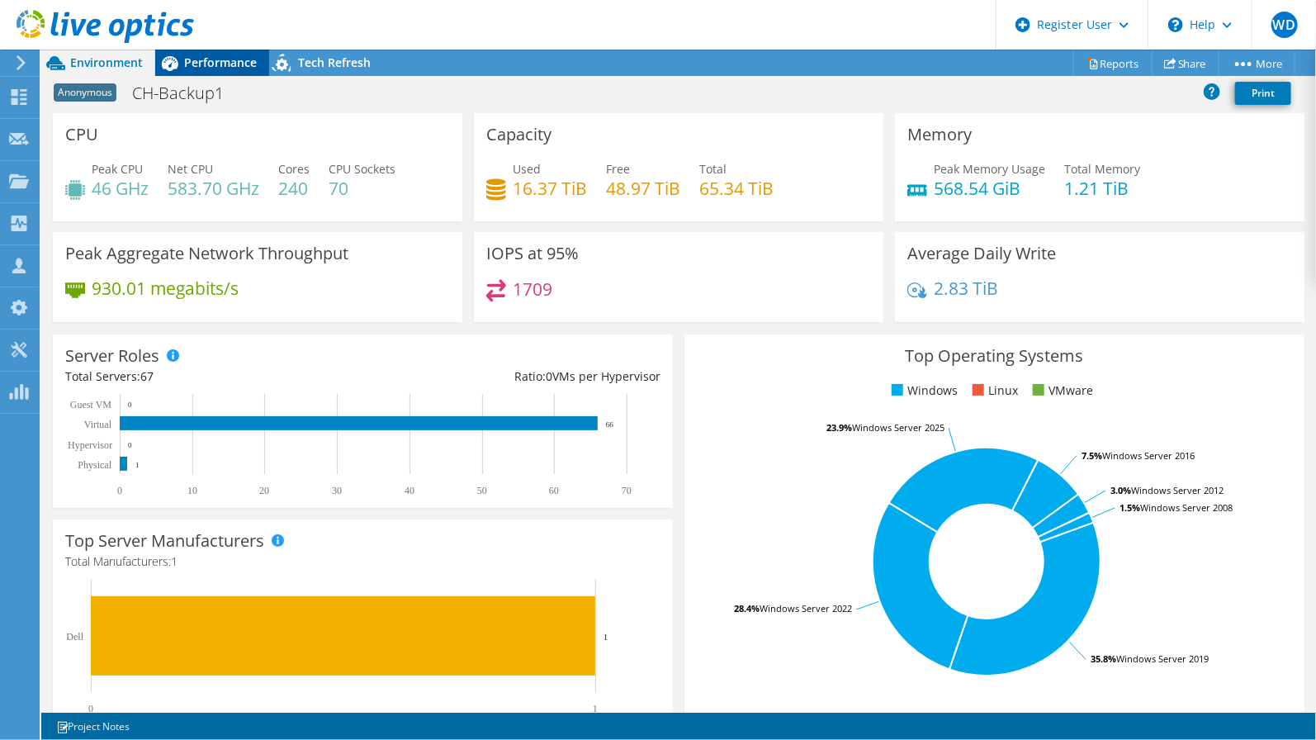
click at [235, 50] on div "Performance" at bounding box center [212, 63] width 114 height 26
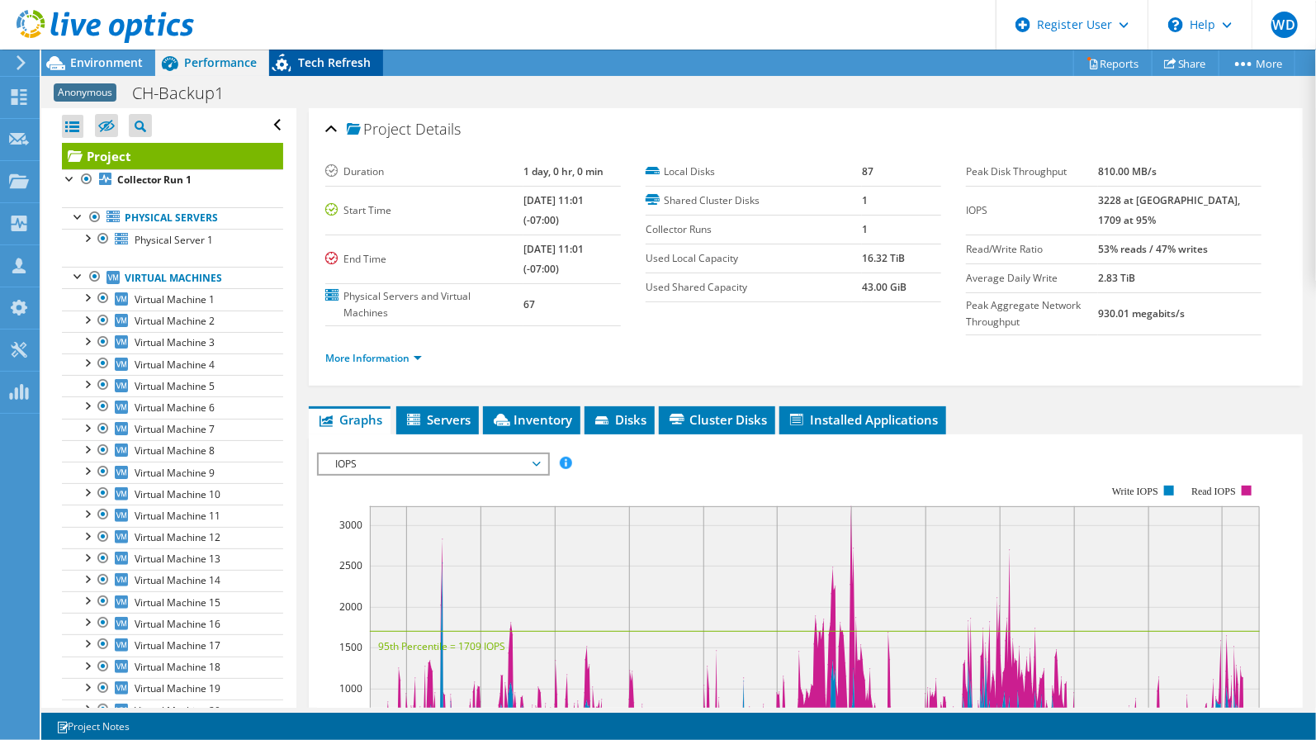
click at [324, 67] on span "Tech Refresh" at bounding box center [334, 62] width 73 height 16
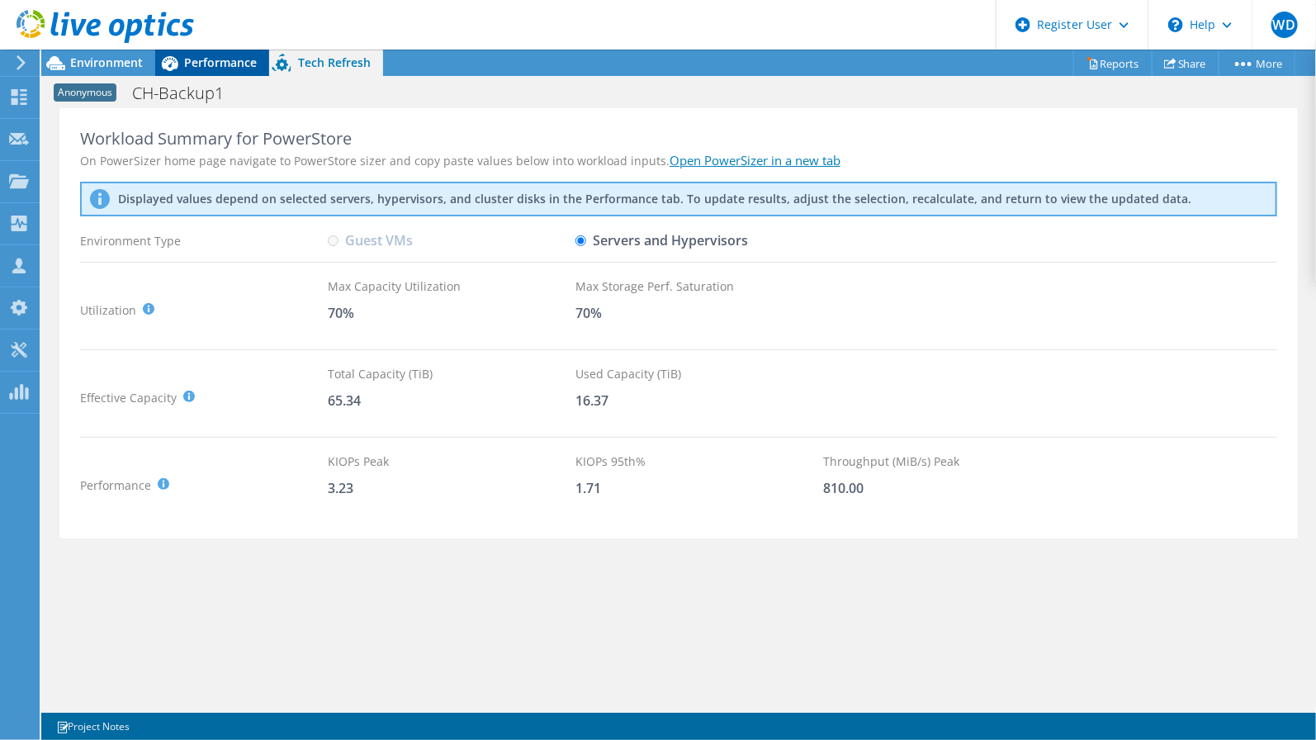
click at [230, 58] on span "Performance" at bounding box center [220, 62] width 73 height 16
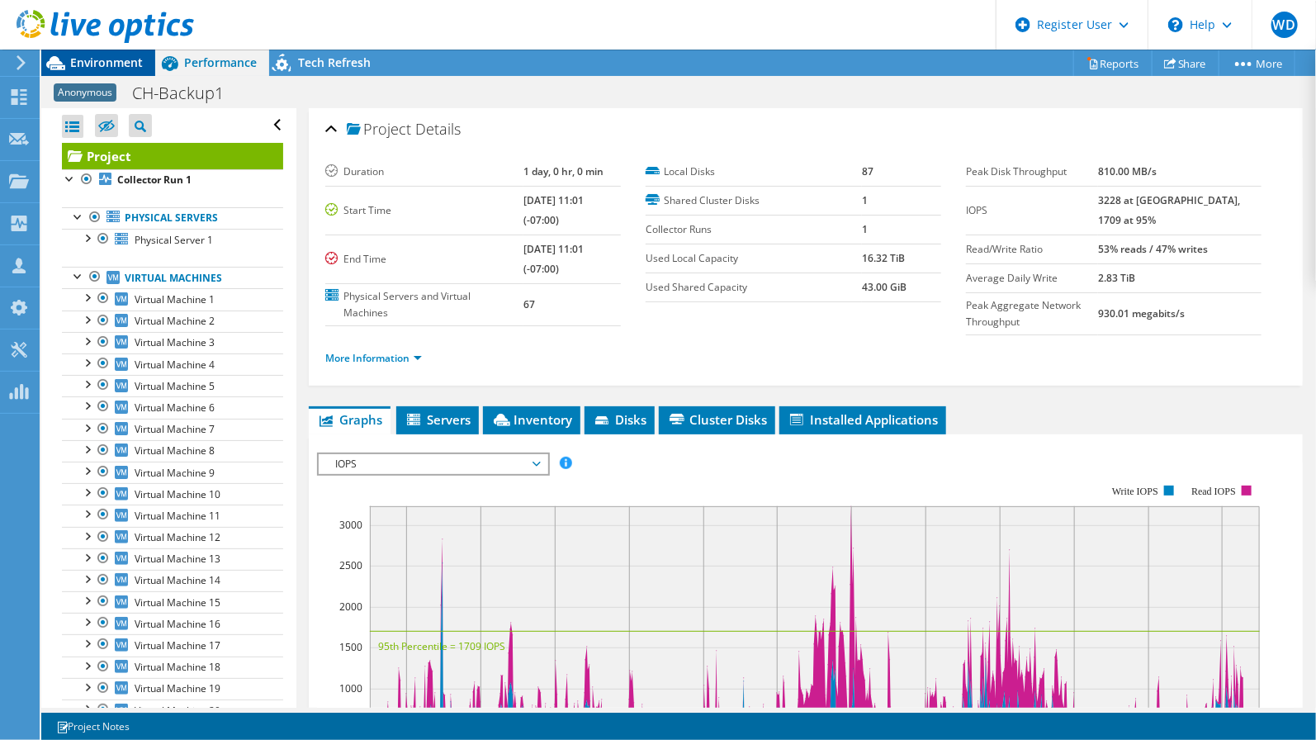
click at [138, 60] on span "Environment" at bounding box center [106, 62] width 73 height 16
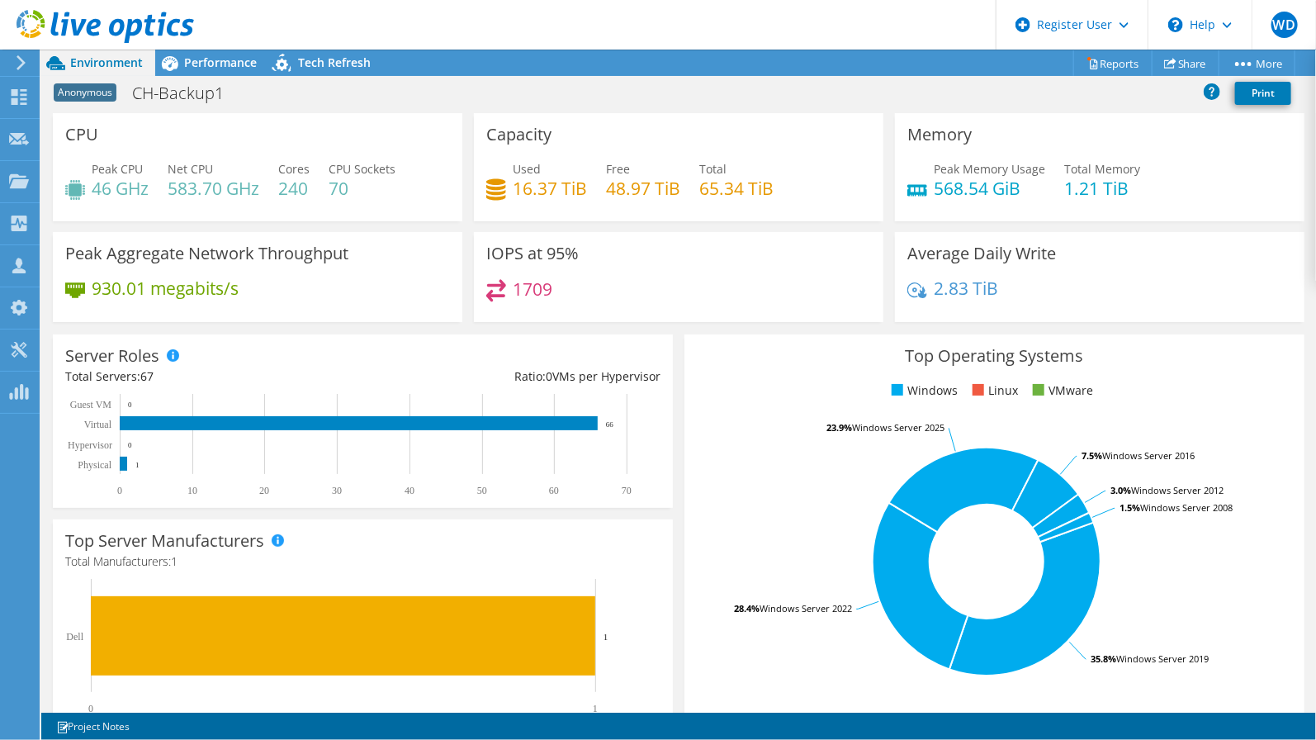
click at [588, 100] on div "Anonymous CH-Backup1 Print" at bounding box center [678, 93] width 1275 height 31
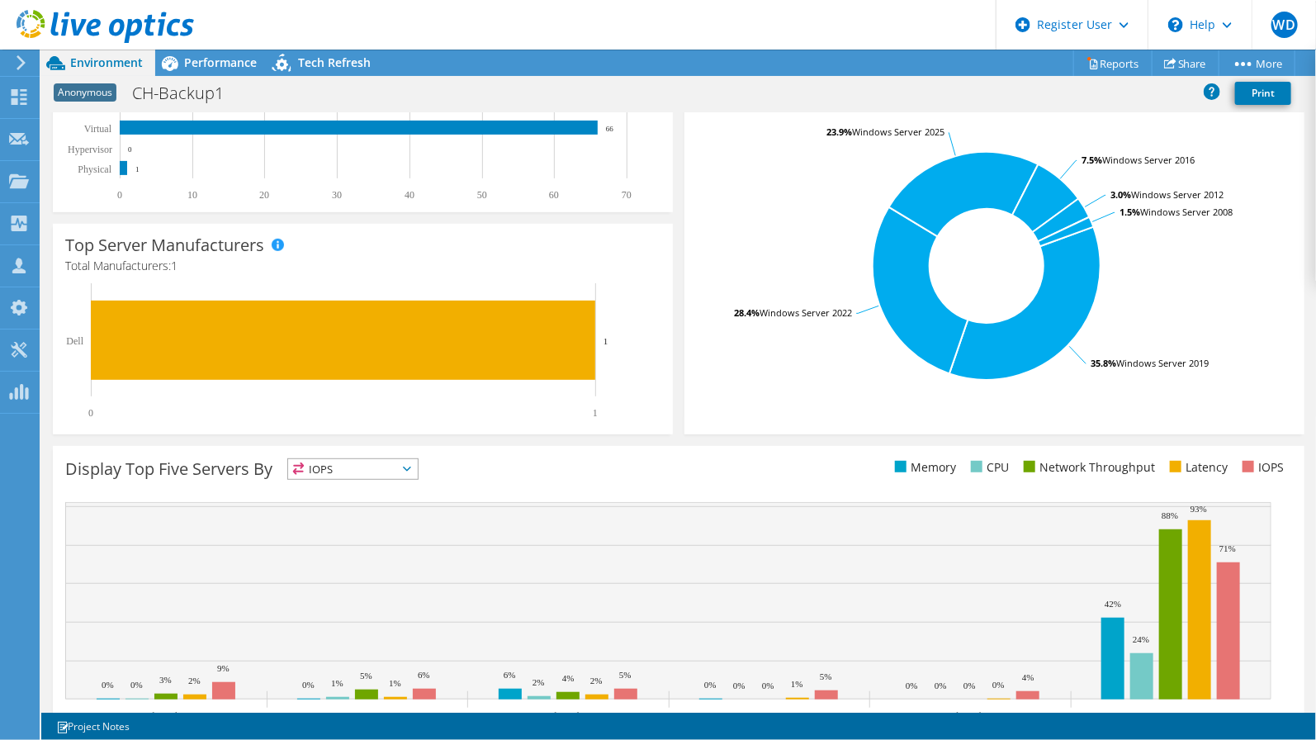
scroll to position [114, 0]
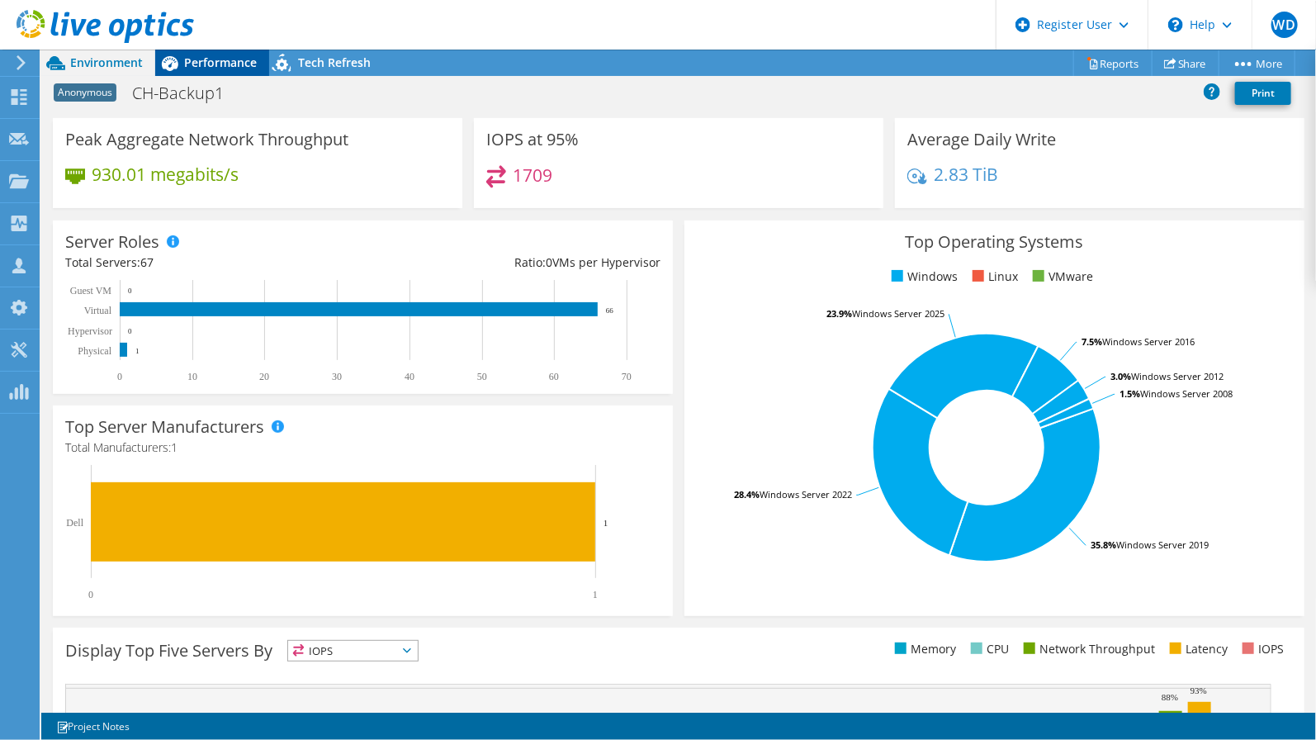
click at [213, 54] on span "Performance" at bounding box center [220, 62] width 73 height 16
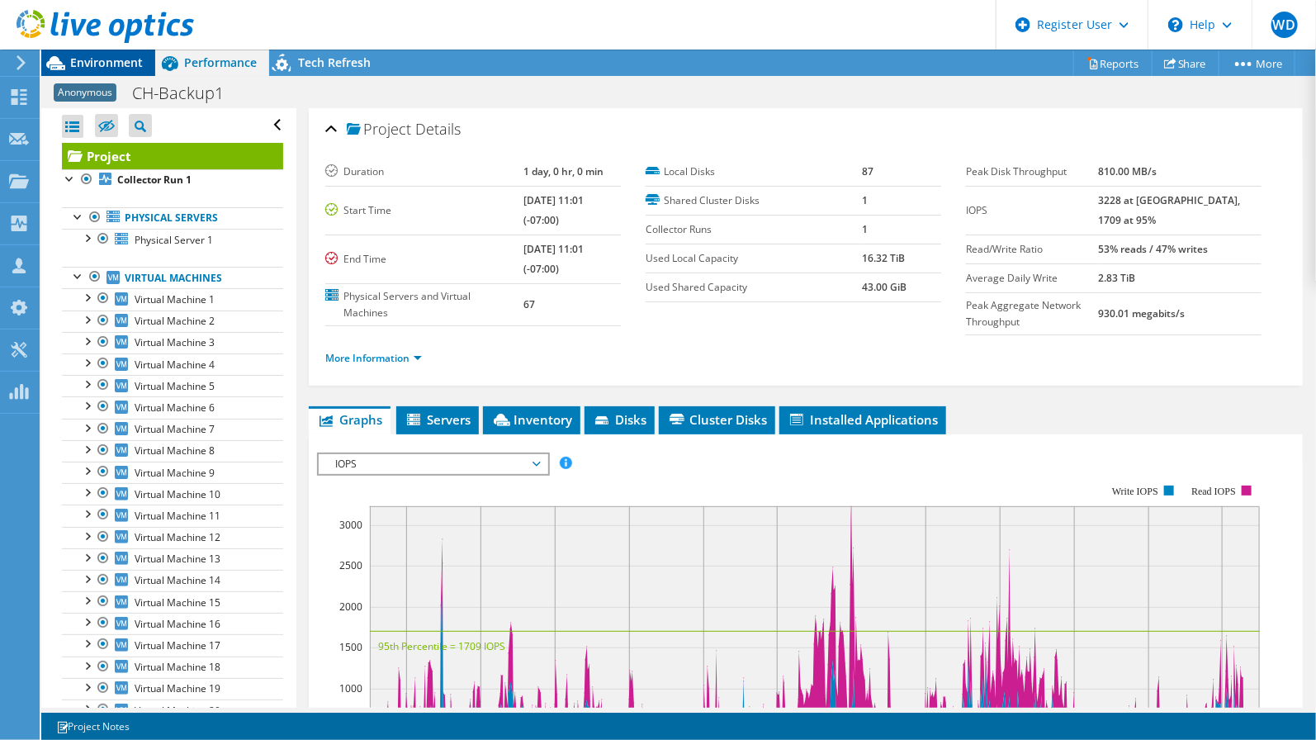
click at [92, 66] on span "Environment" at bounding box center [106, 62] width 73 height 16
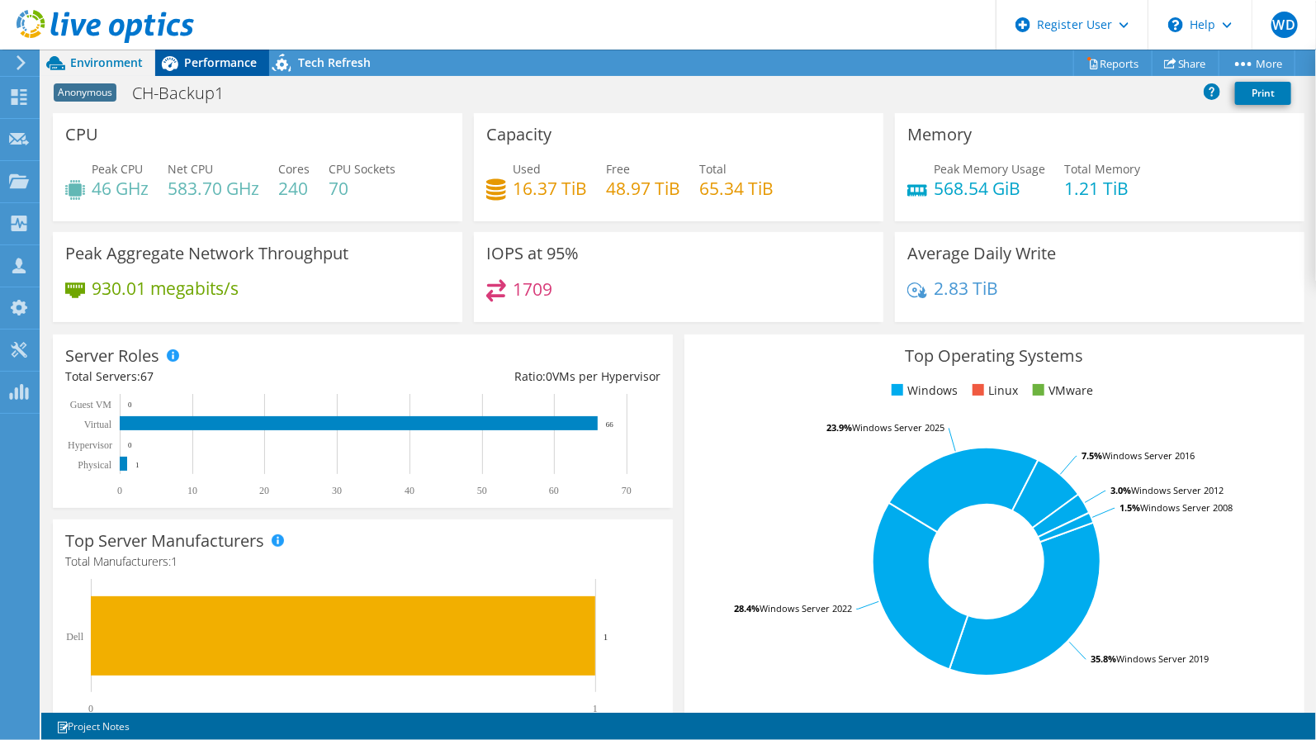
click at [228, 73] on div "Performance" at bounding box center [212, 63] width 114 height 26
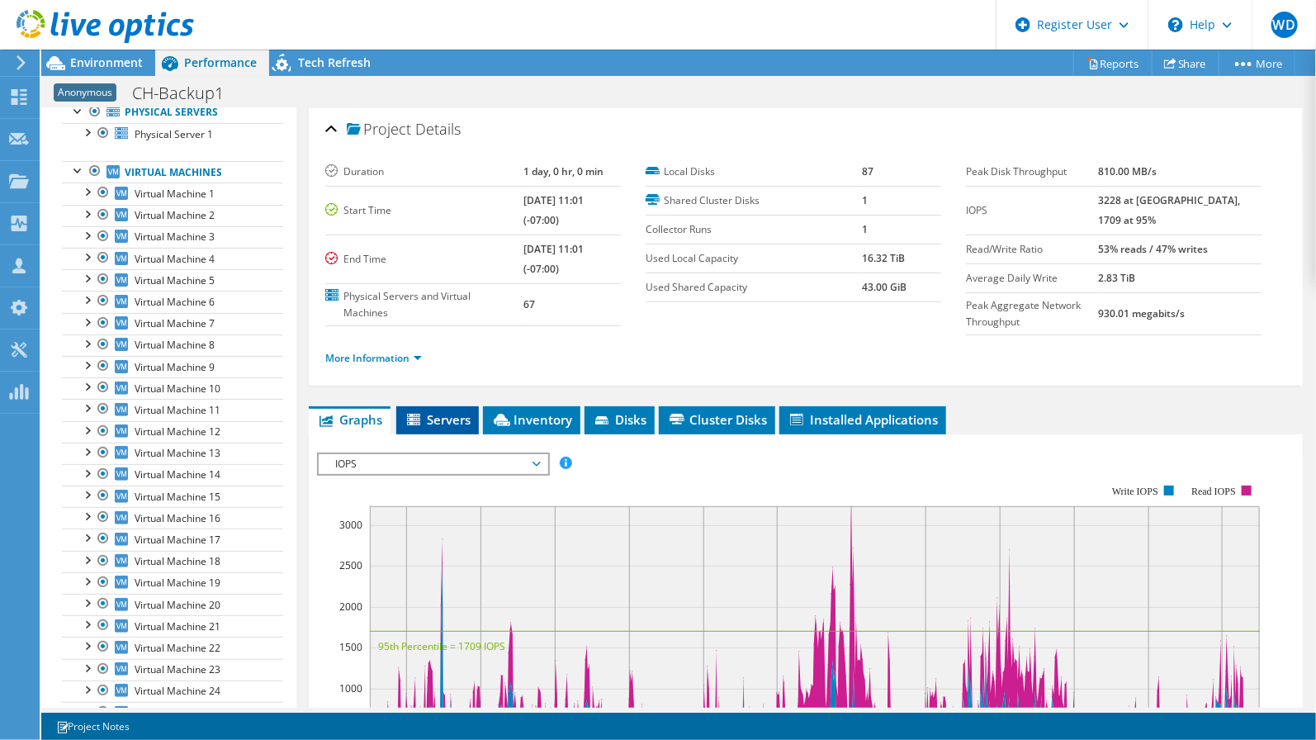
click at [447, 411] on span "Servers" at bounding box center [438, 419] width 66 height 17
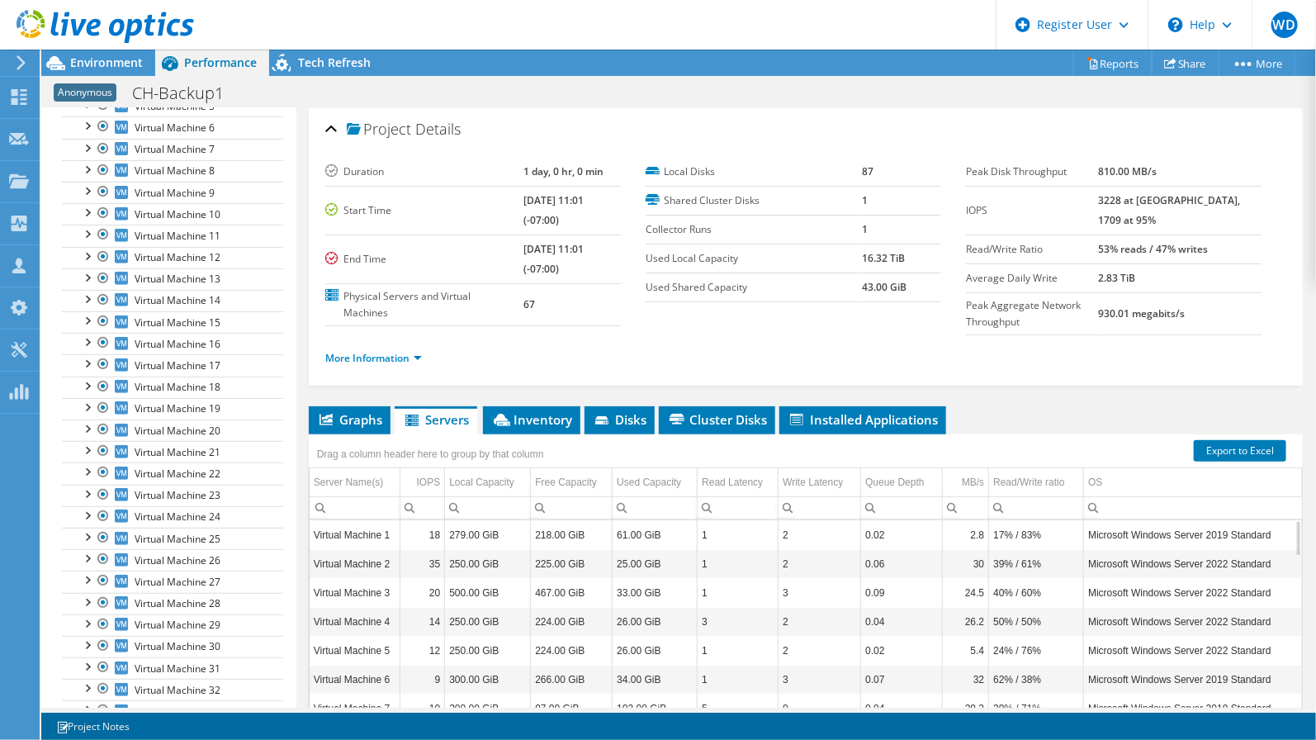
scroll to position [187, 0]
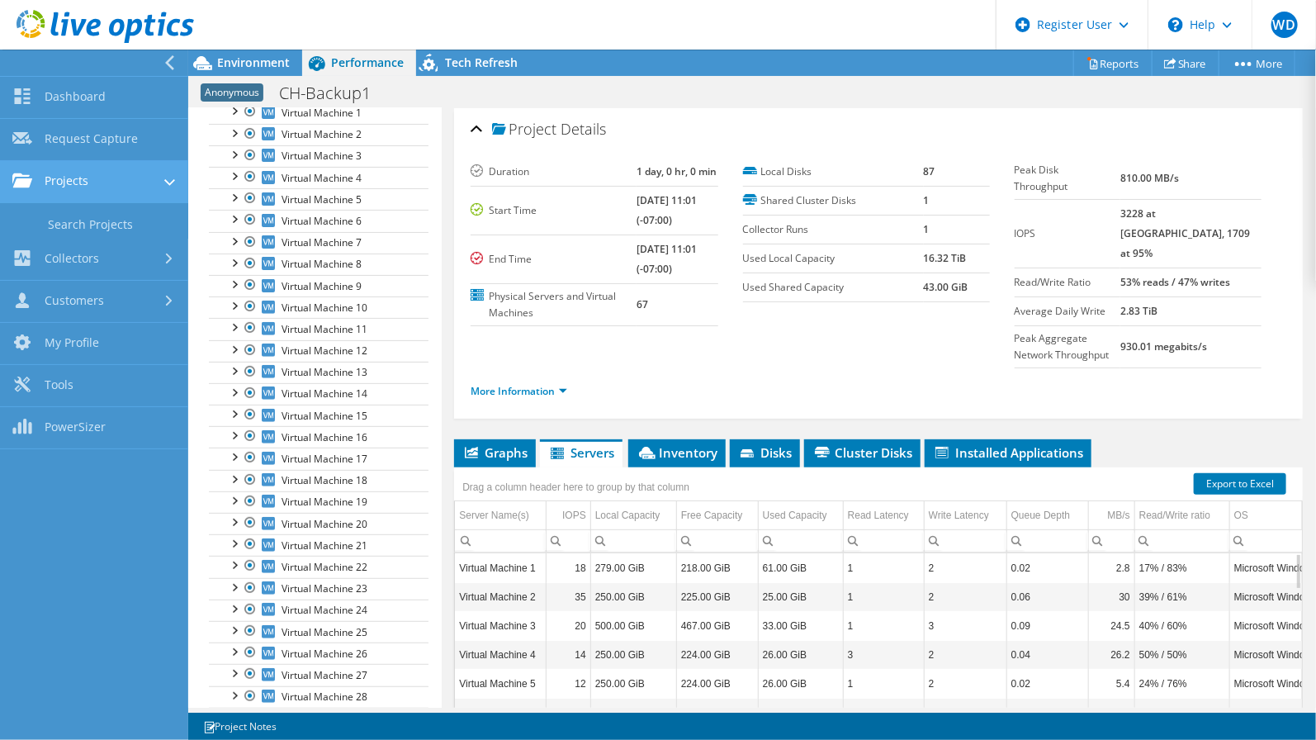
scroll to position [201, 0]
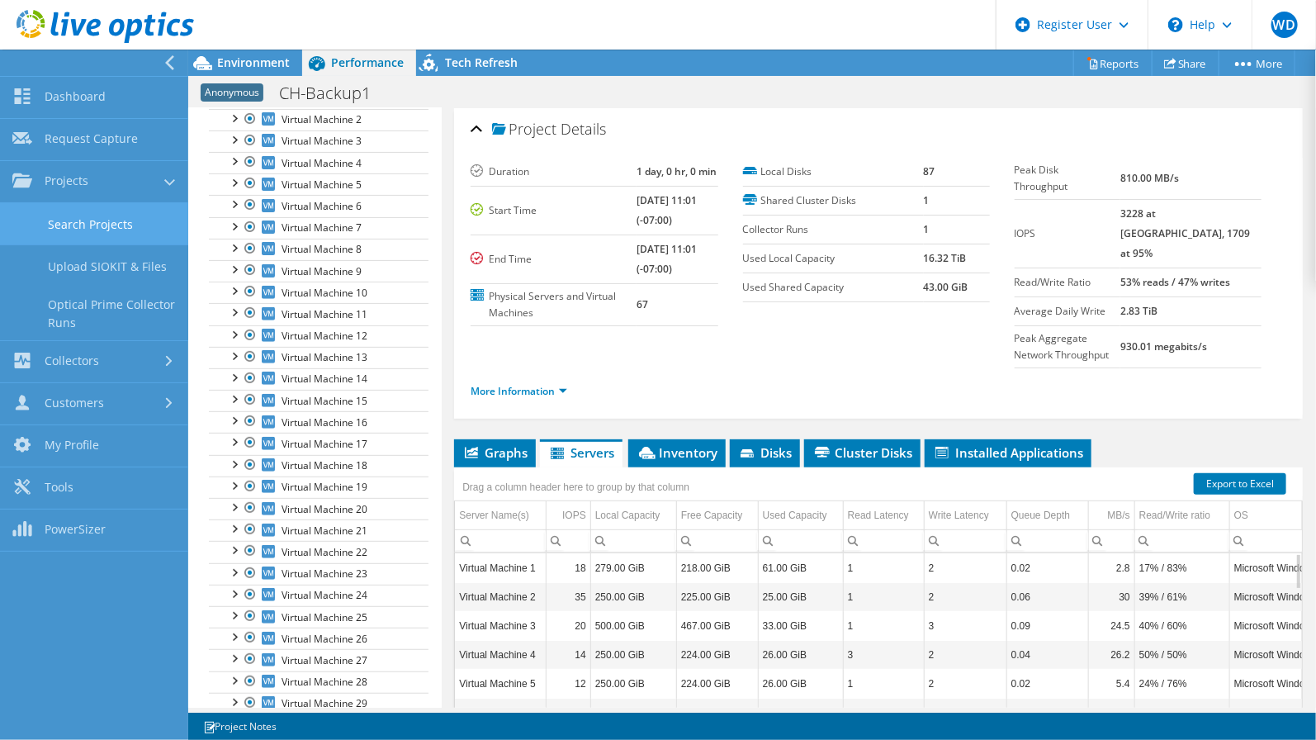
click at [83, 220] on link "Search Projects" at bounding box center [94, 224] width 188 height 42
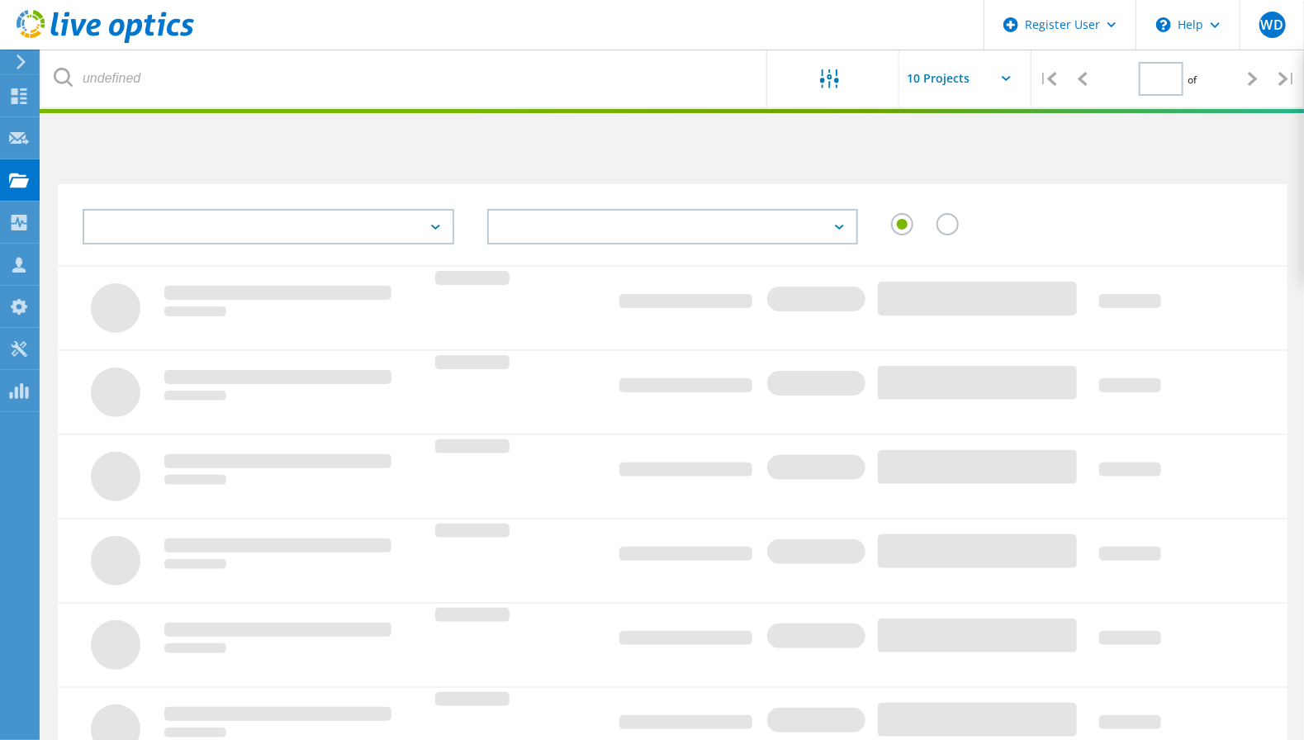
type input "1"
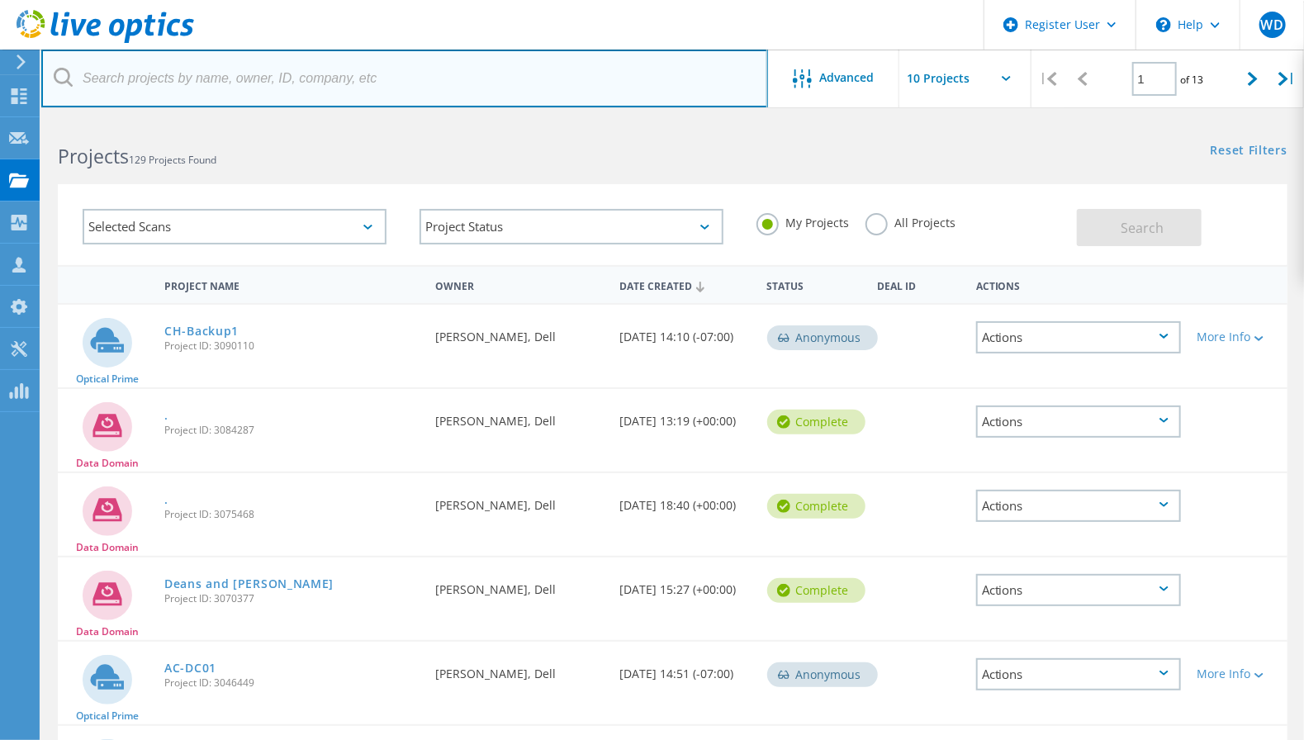
click at [324, 75] on input "text" at bounding box center [404, 79] width 727 height 58
type input "[DOMAIN_NAME]"
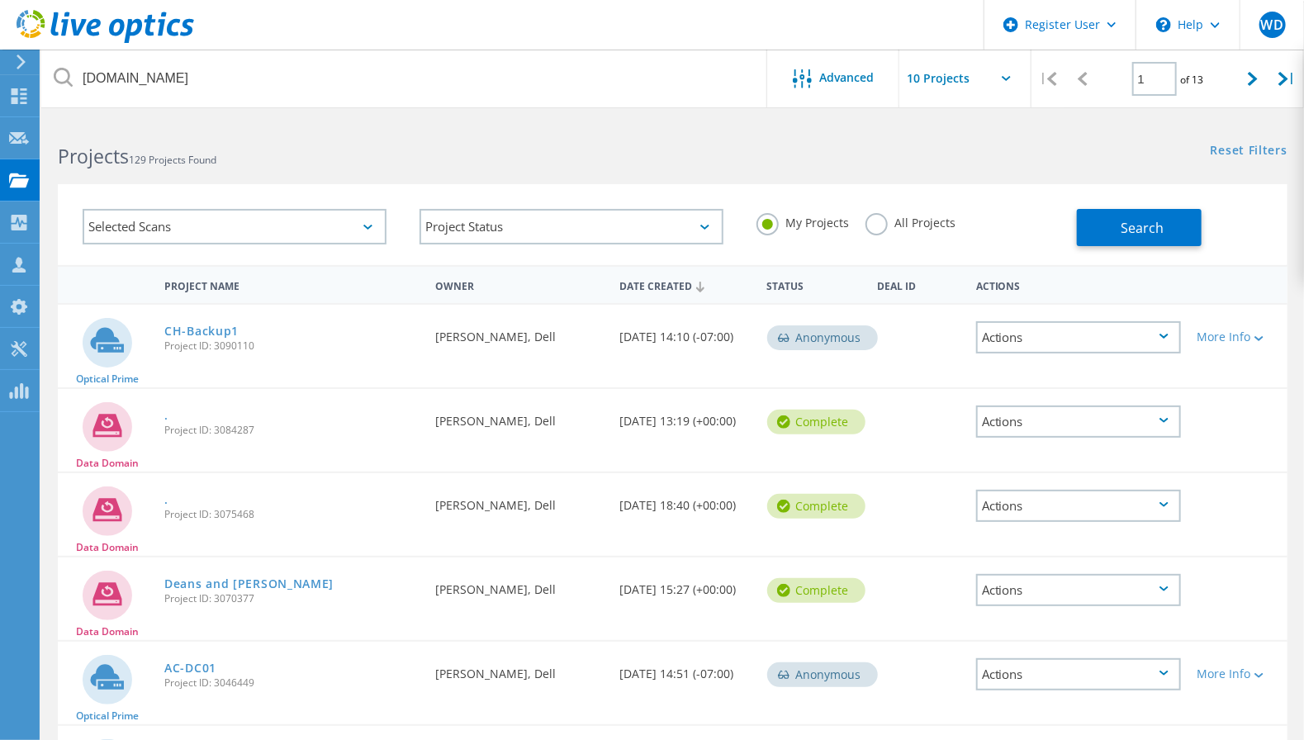
click at [926, 228] on label "All Projects" at bounding box center [910, 221] width 90 height 16
click at [0, 0] on input "All Projects" at bounding box center [0, 0] width 0 height 0
click at [1156, 220] on span "Search" at bounding box center [1142, 228] width 43 height 18
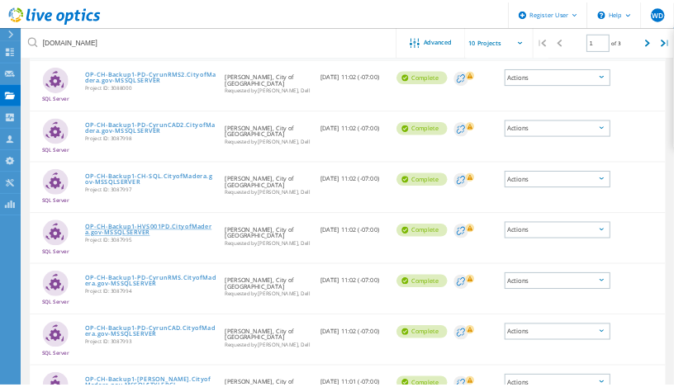
scroll to position [329, 0]
